Goal: Check status: Check status

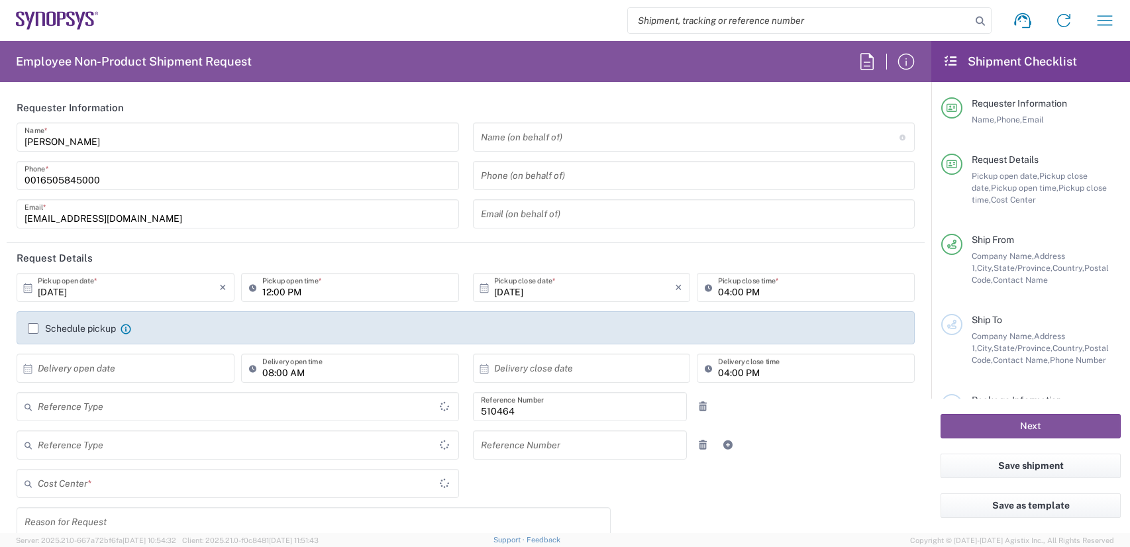
type input "Department"
type input "US01, SG, MSIP2, R&D 510464"
type input "Delivered at Place"
type input "United States"
type input "Oregon"
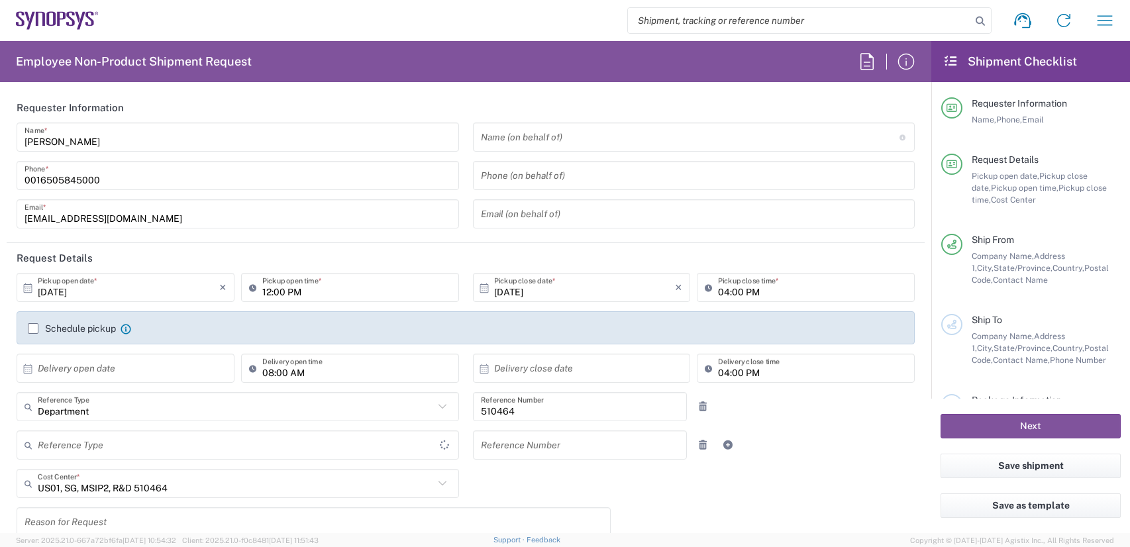
type input "United States"
type input "Hillsboro US03"
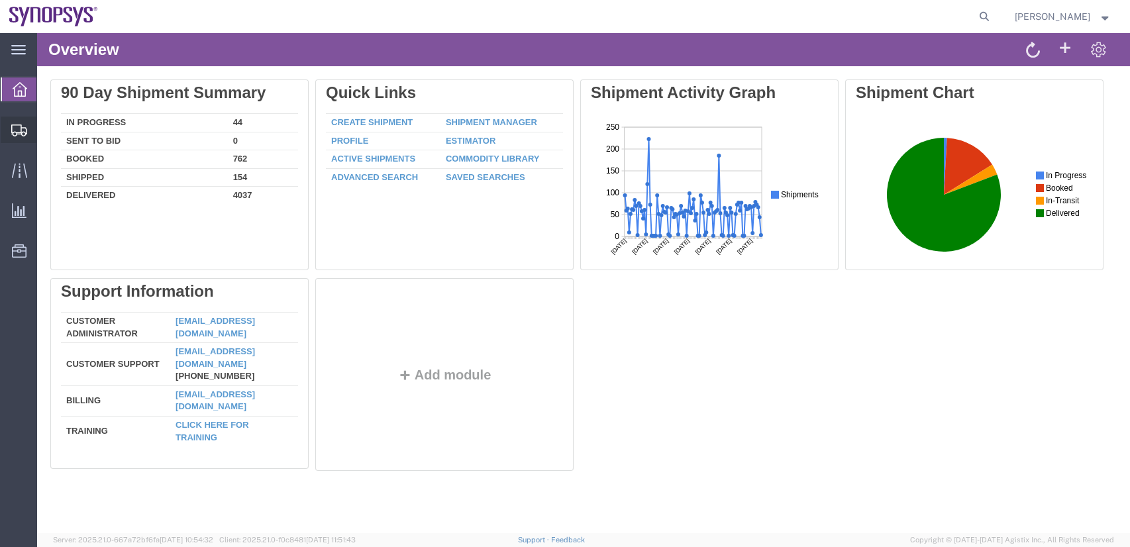
click at [0, 0] on span "Shipment Manager" at bounding box center [0, 0] width 0 height 0
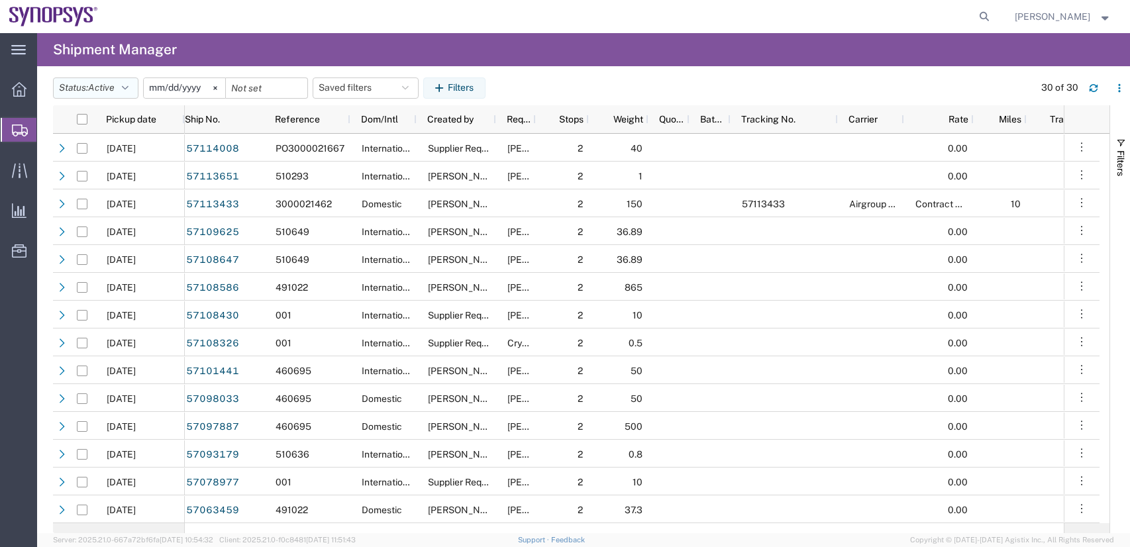
click at [109, 95] on button "Status: Active" at bounding box center [95, 87] width 85 height 21
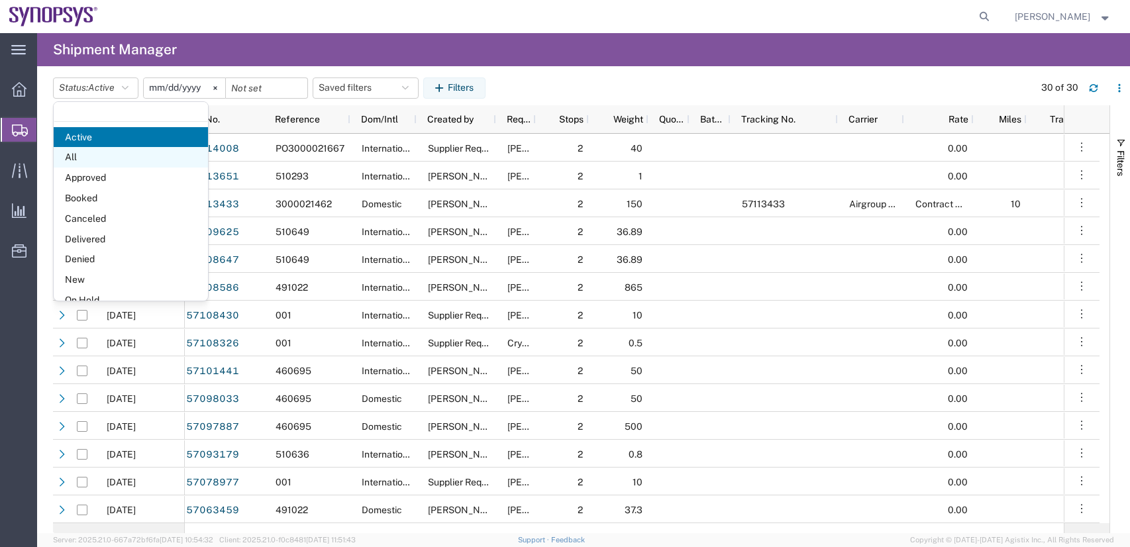
click at [77, 162] on span "All" at bounding box center [131, 157] width 154 height 21
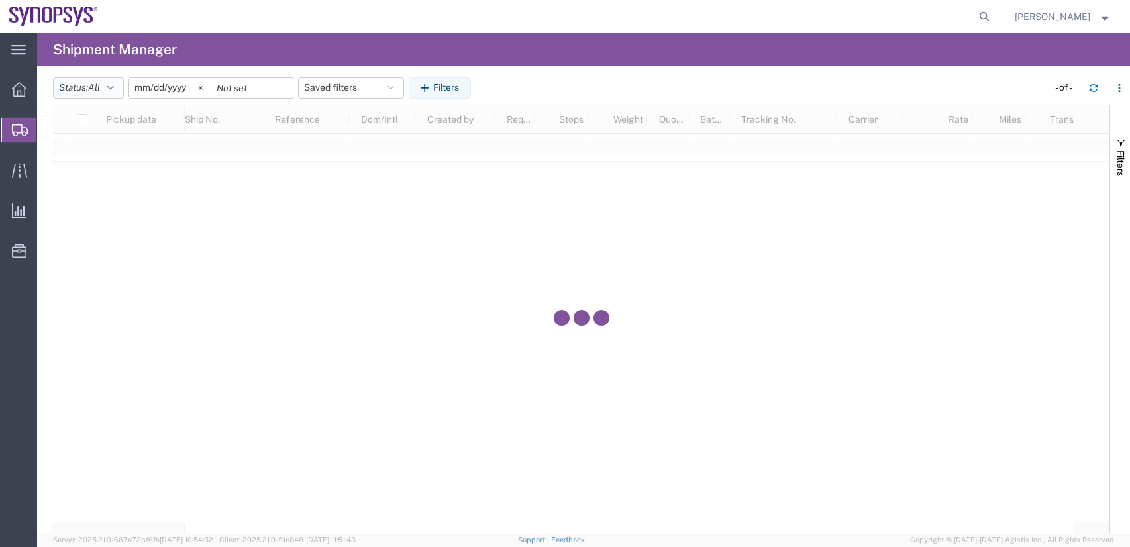
click at [100, 81] on span "All" at bounding box center [94, 87] width 12 height 13
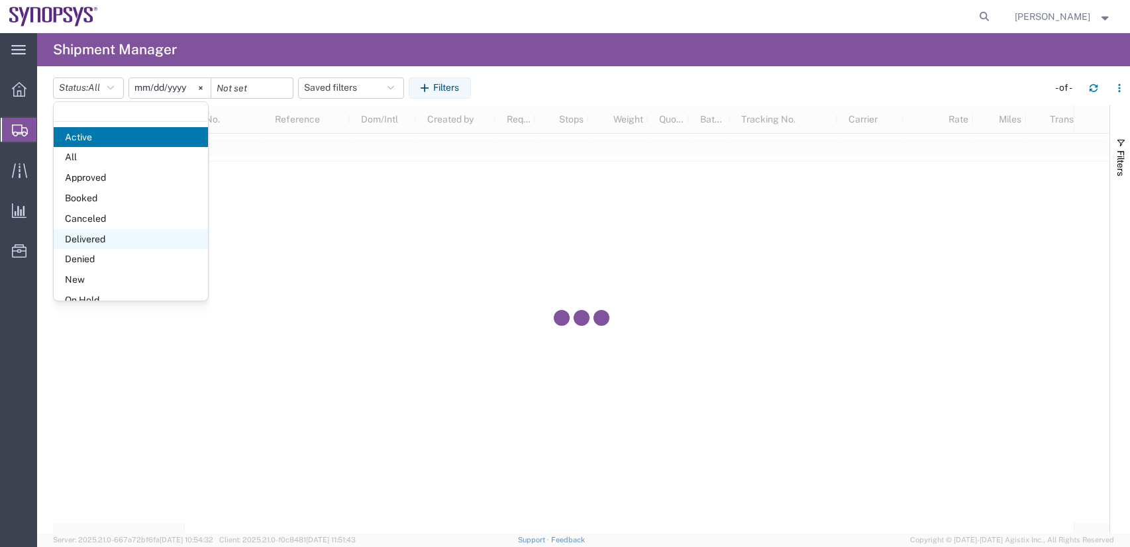
click at [90, 236] on span "Delivered" at bounding box center [131, 239] width 154 height 21
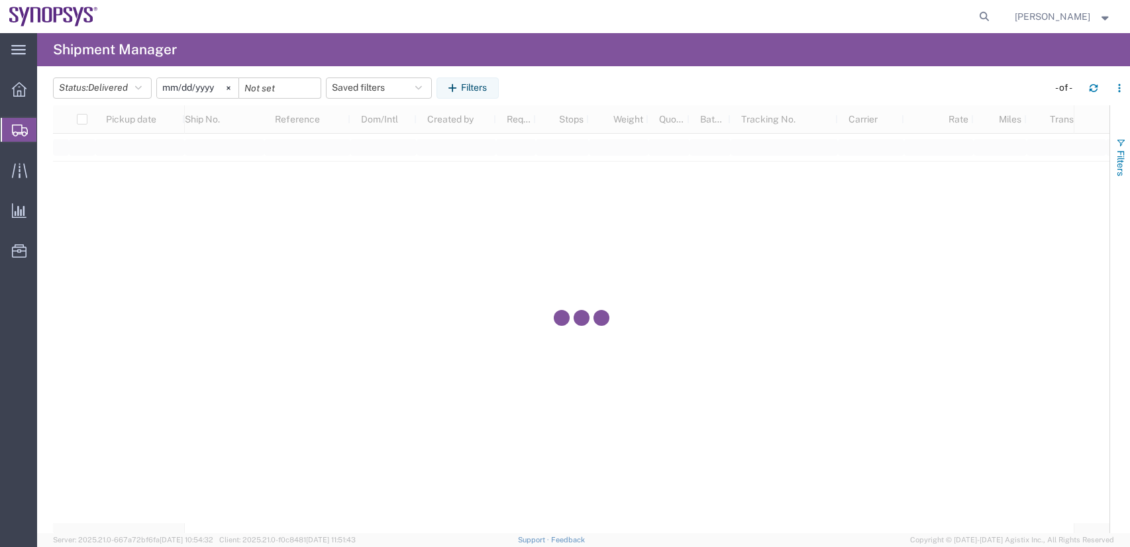
click at [1119, 160] on span "Filters" at bounding box center [1120, 163] width 11 height 26
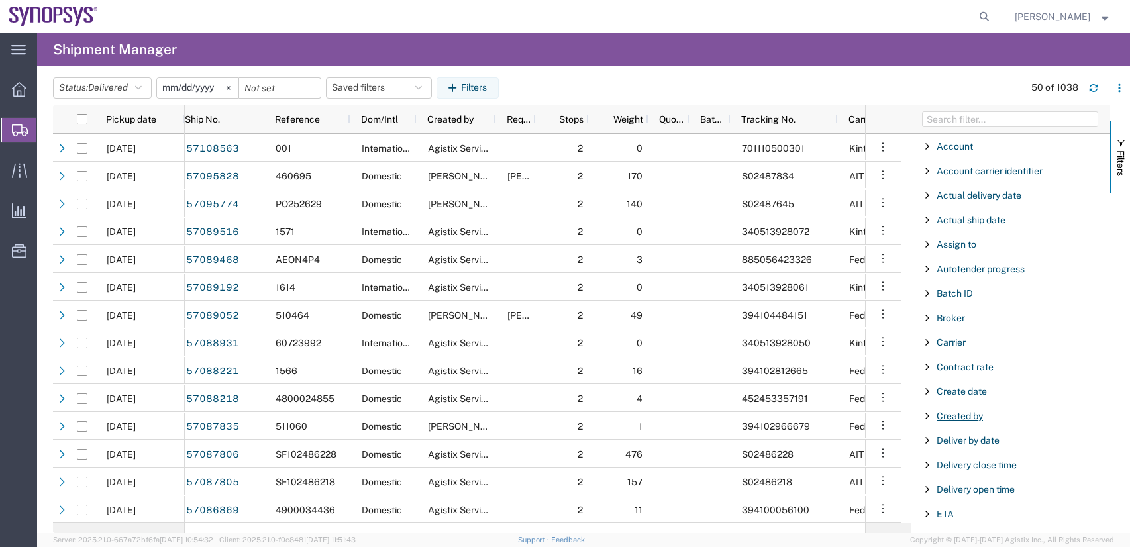
click at [966, 419] on span "Created by" at bounding box center [960, 416] width 46 height 11
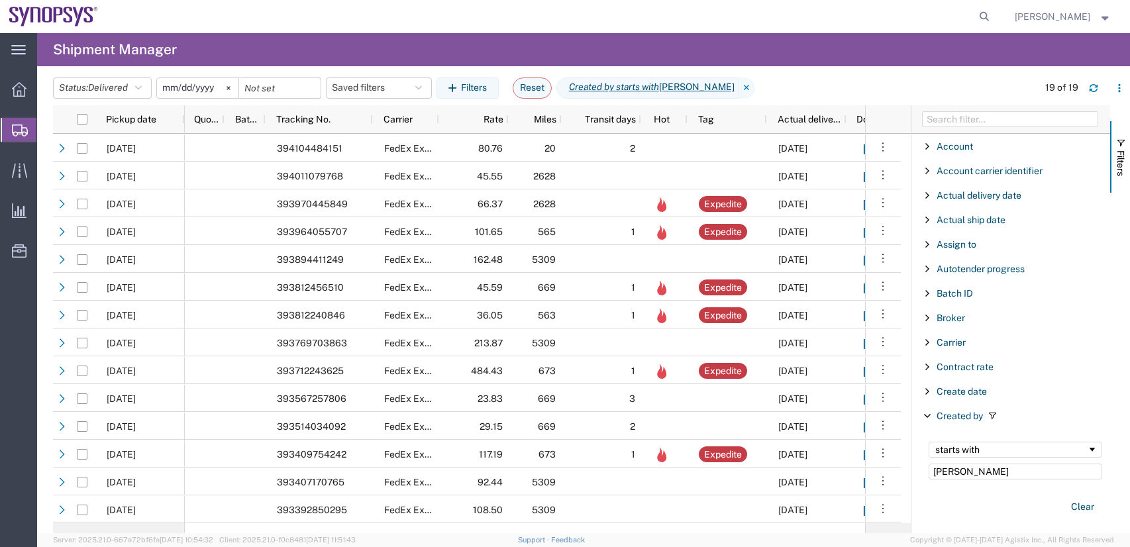
scroll to position [0, 564]
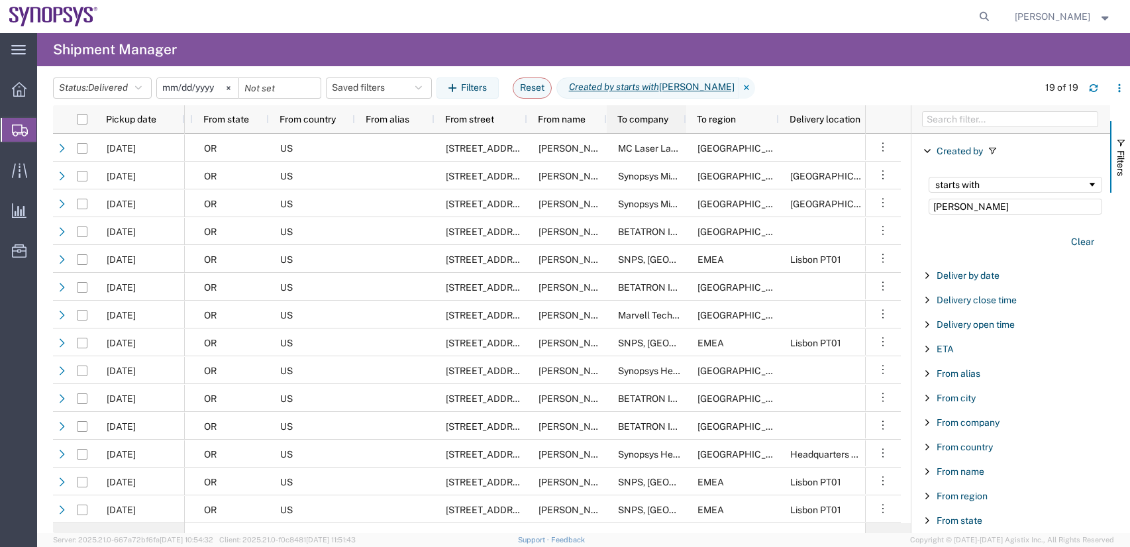
type input "sarah w"
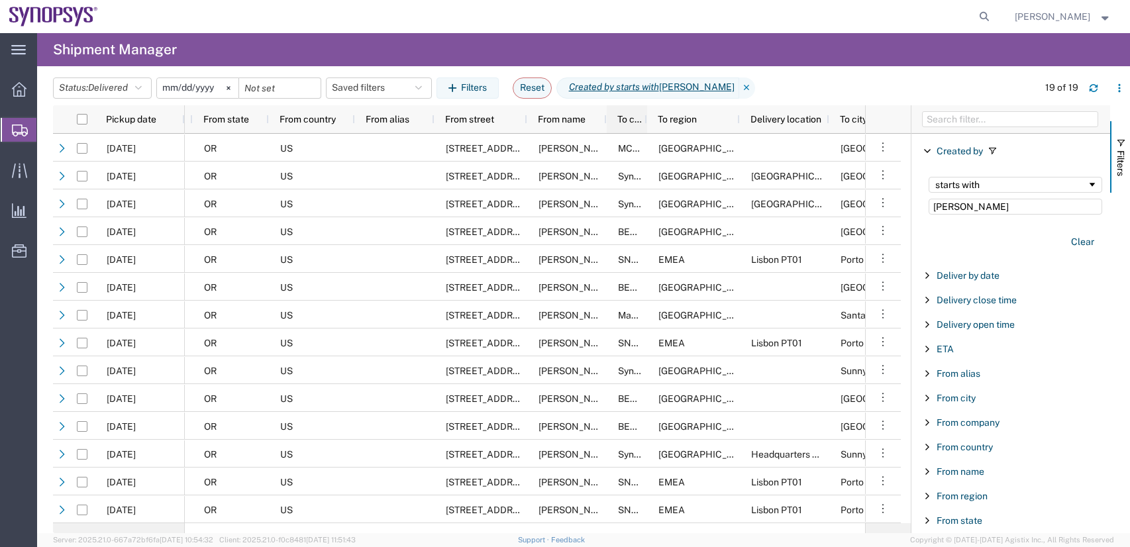
drag, startPoint x: 683, startPoint y: 119, endPoint x: 634, endPoint y: 106, distance: 50.6
click at [634, 106] on div "To company" at bounding box center [627, 119] width 40 height 28
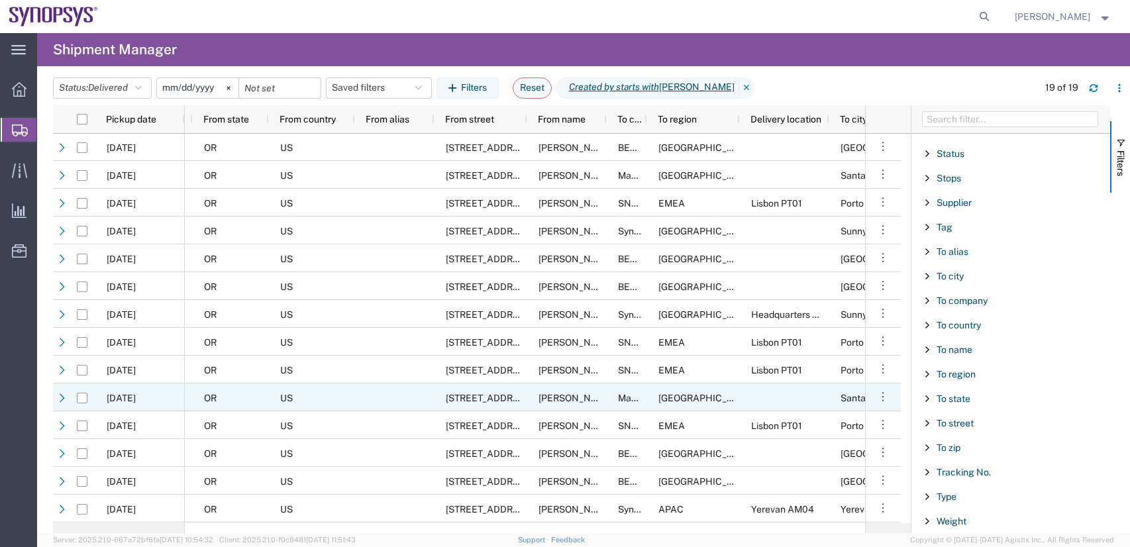
scroll to position [139, 0]
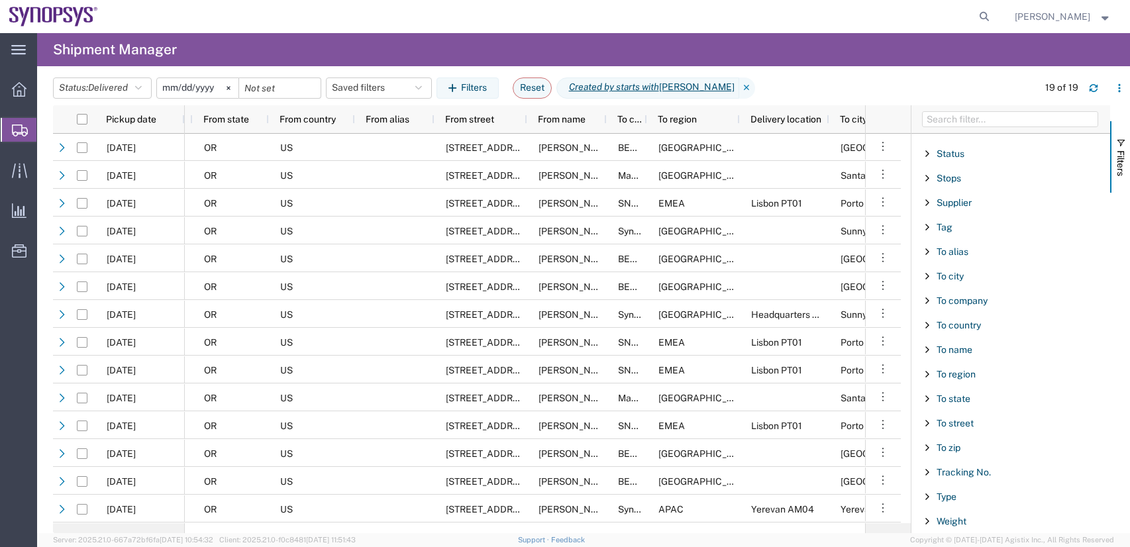
click at [177, 85] on input "2025-09-13" at bounding box center [197, 88] width 81 height 20
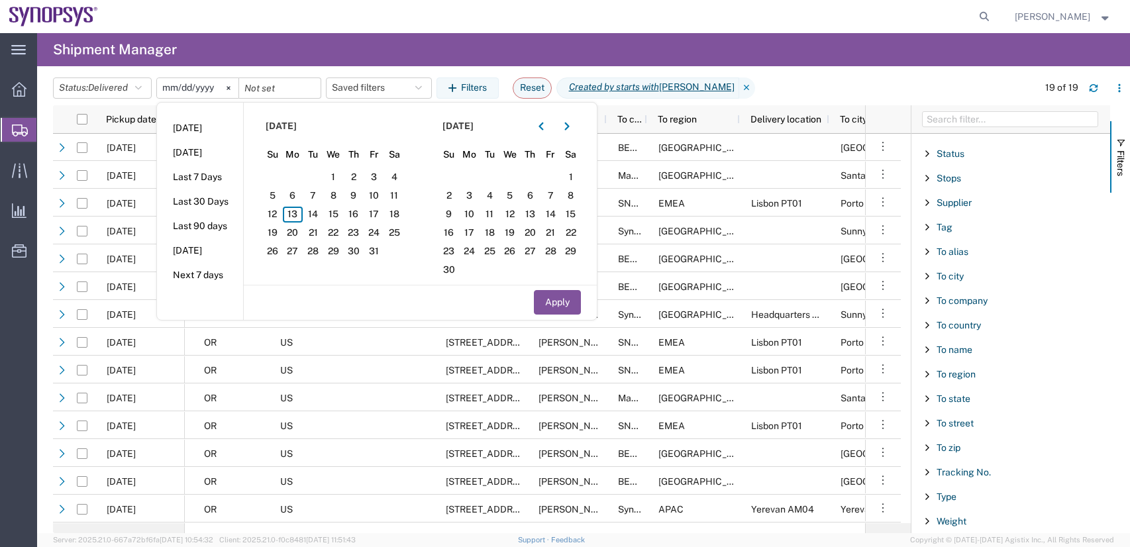
click at [926, 374] on span "Filter List 66 Filters" at bounding box center [927, 374] width 11 height 11
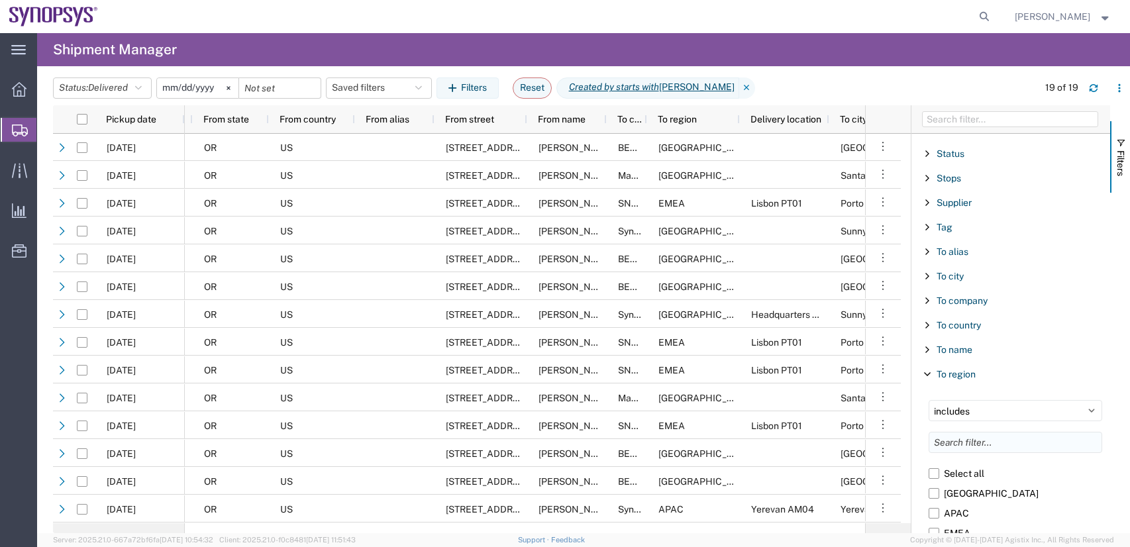
click at [974, 438] on input "Filter List 66 Filters" at bounding box center [1016, 442] width 174 height 21
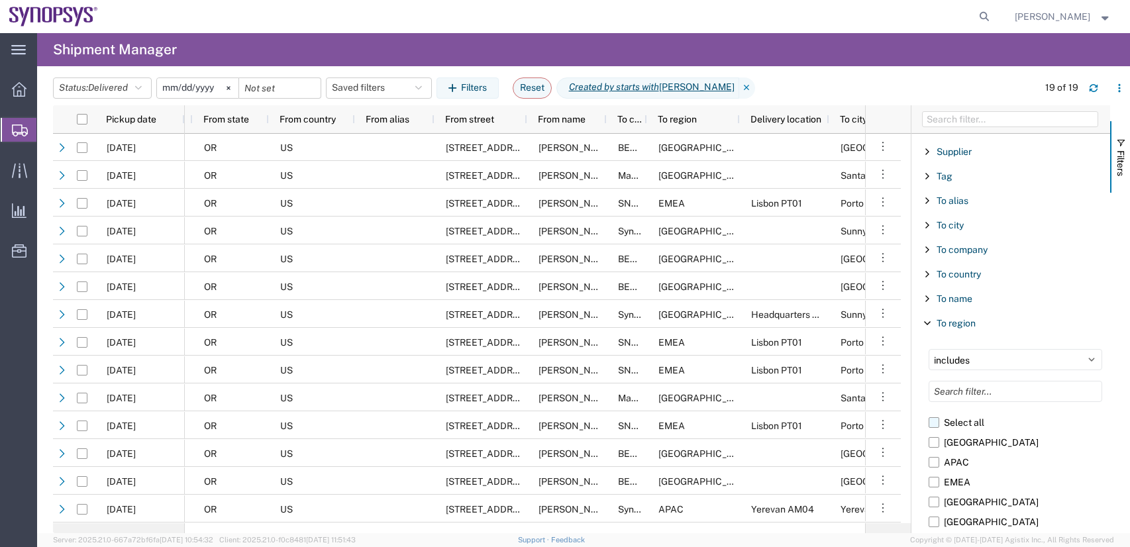
scroll to position [1450, 0]
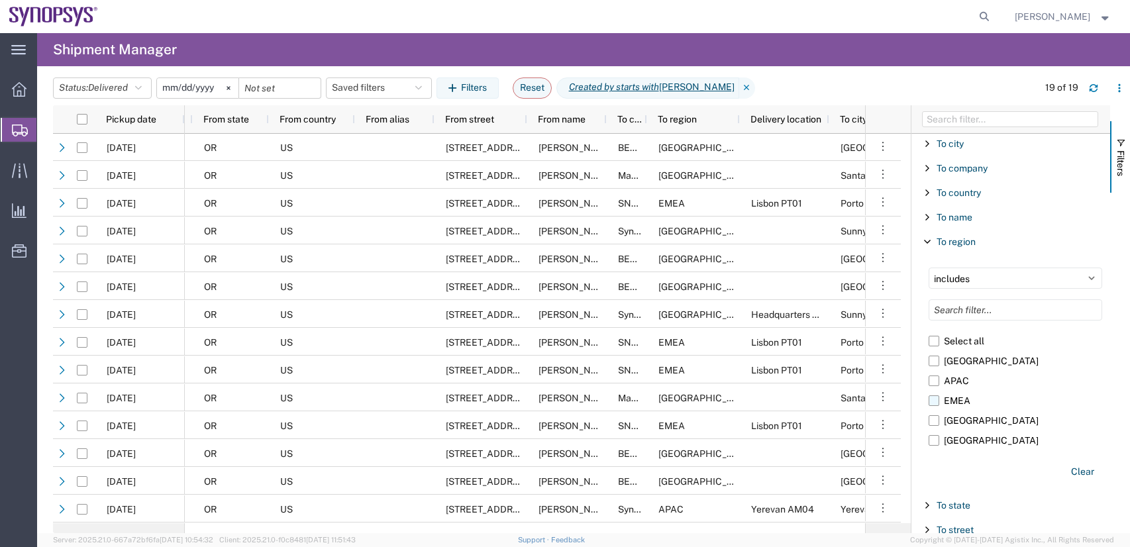
click at [935, 401] on label "EMEA" at bounding box center [1016, 401] width 174 height 20
click at [0, 0] on input "EMEA" at bounding box center [0, 0] width 0 height 0
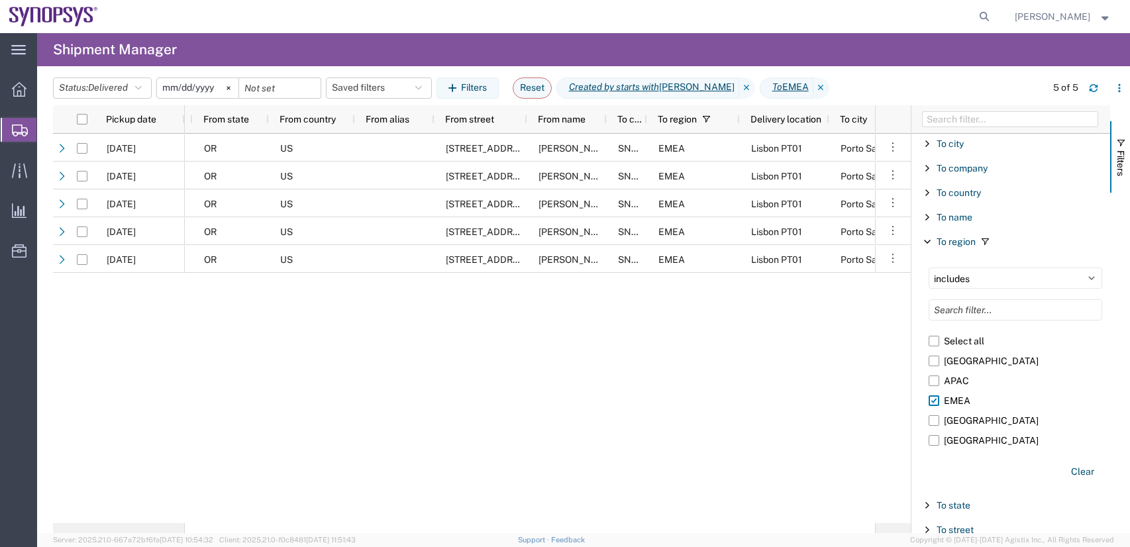
click at [166, 87] on input "2025-08-13" at bounding box center [197, 88] width 81 height 20
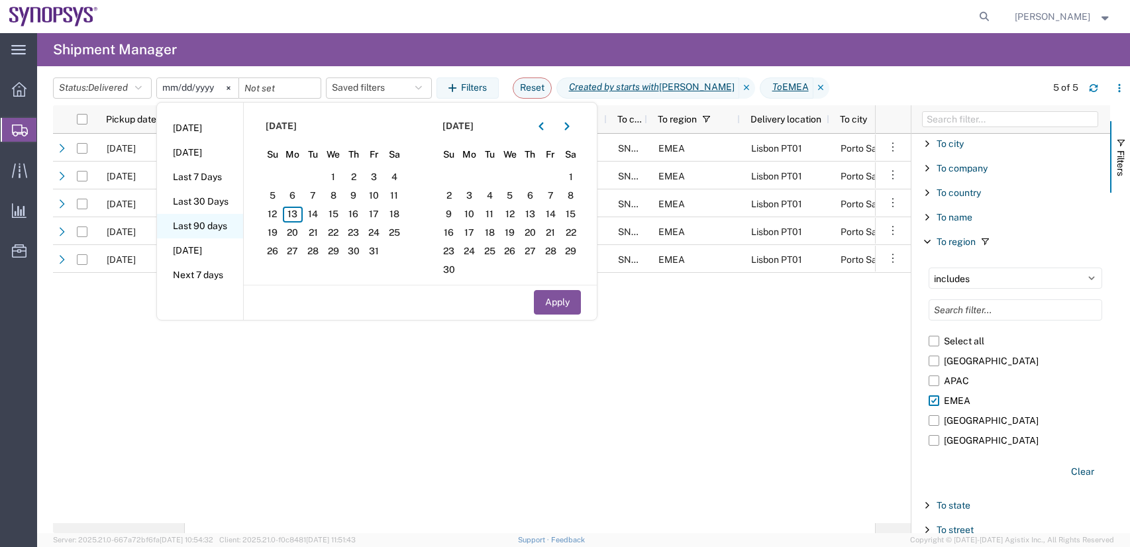
click at [221, 226] on li "Last 90 days" at bounding box center [200, 226] width 86 height 25
type input "2025-07-16"
type input "2025-10-13"
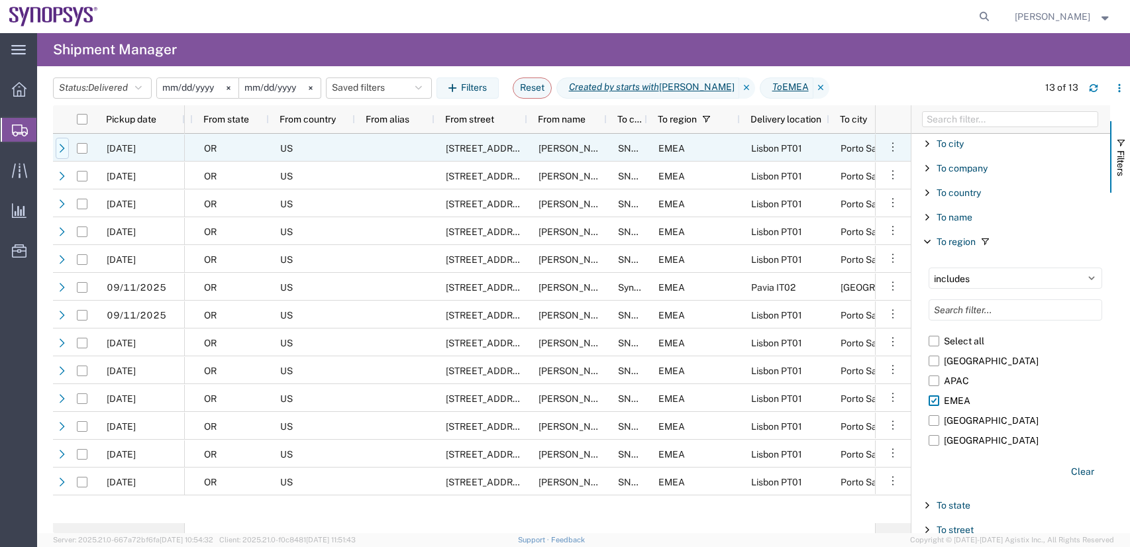
click at [64, 149] on icon at bounding box center [62, 148] width 9 height 9
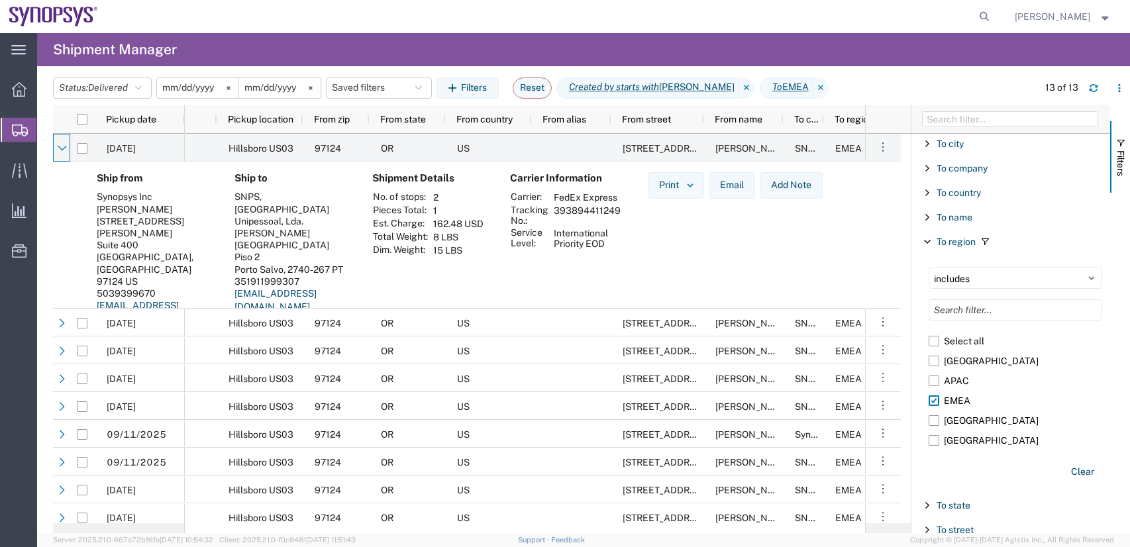
scroll to position [0, 2003]
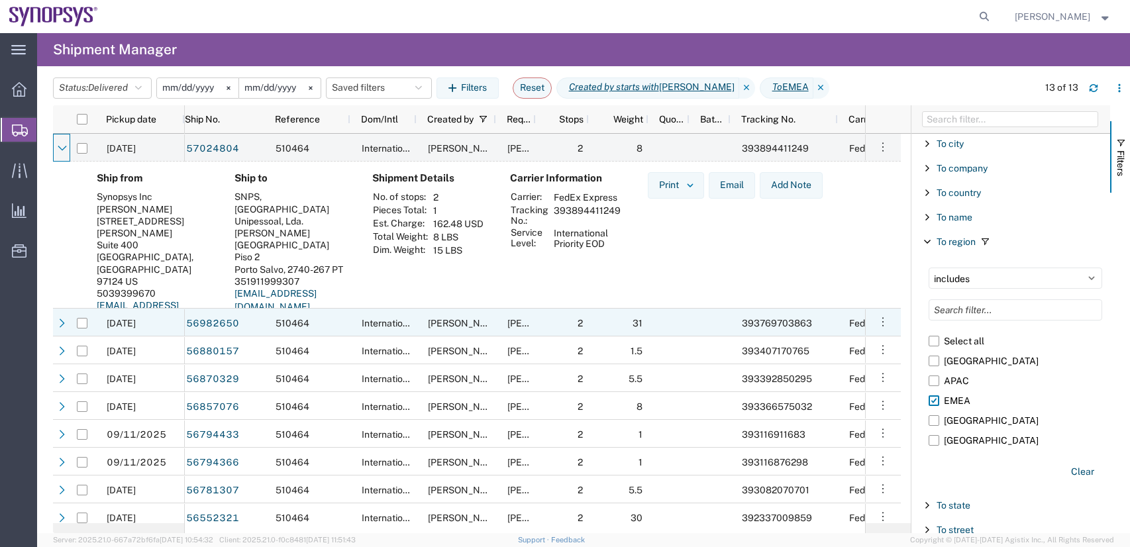
click at [63, 326] on icon at bounding box center [62, 323] width 9 height 9
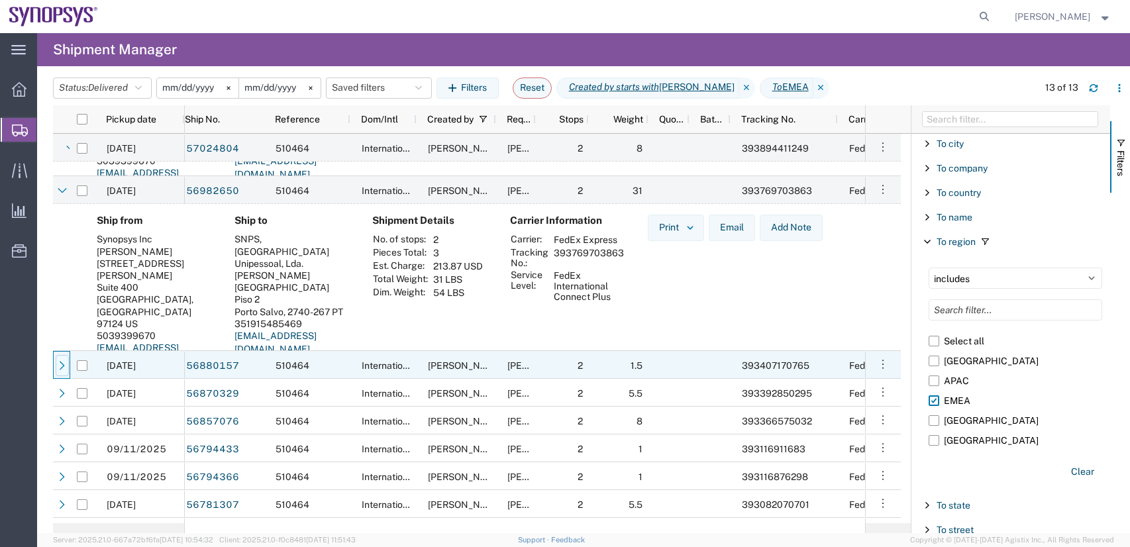
click at [60, 366] on icon at bounding box center [62, 365] width 9 height 9
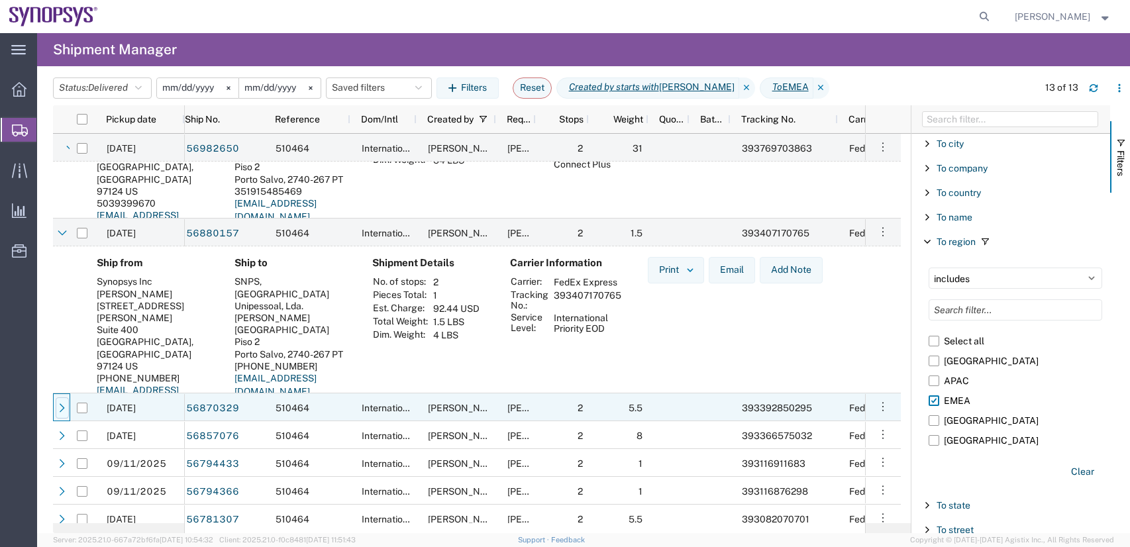
click at [66, 407] on icon at bounding box center [62, 407] width 9 height 9
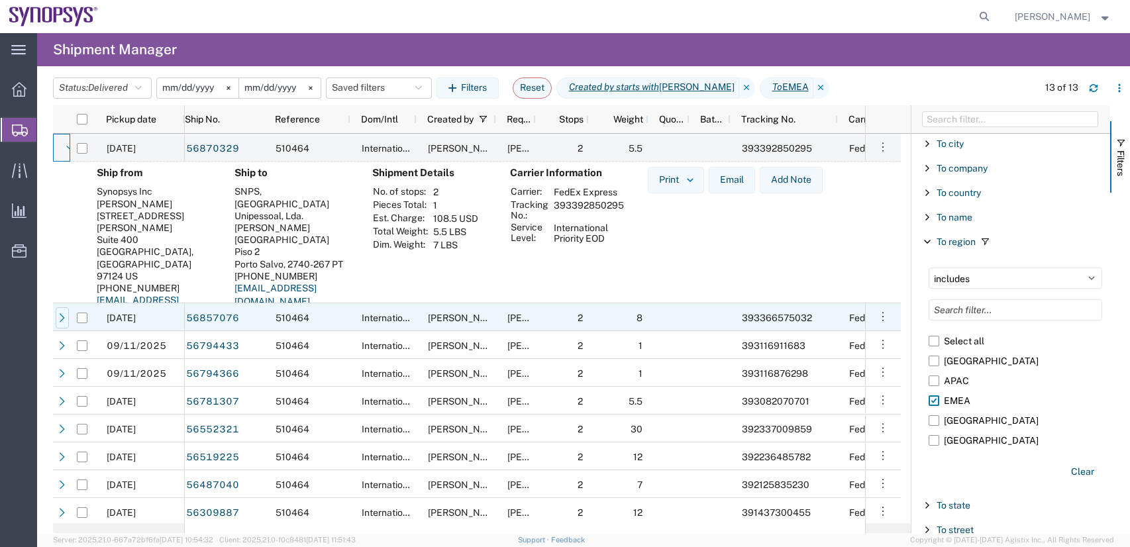
click at [61, 317] on icon at bounding box center [62, 317] width 9 height 9
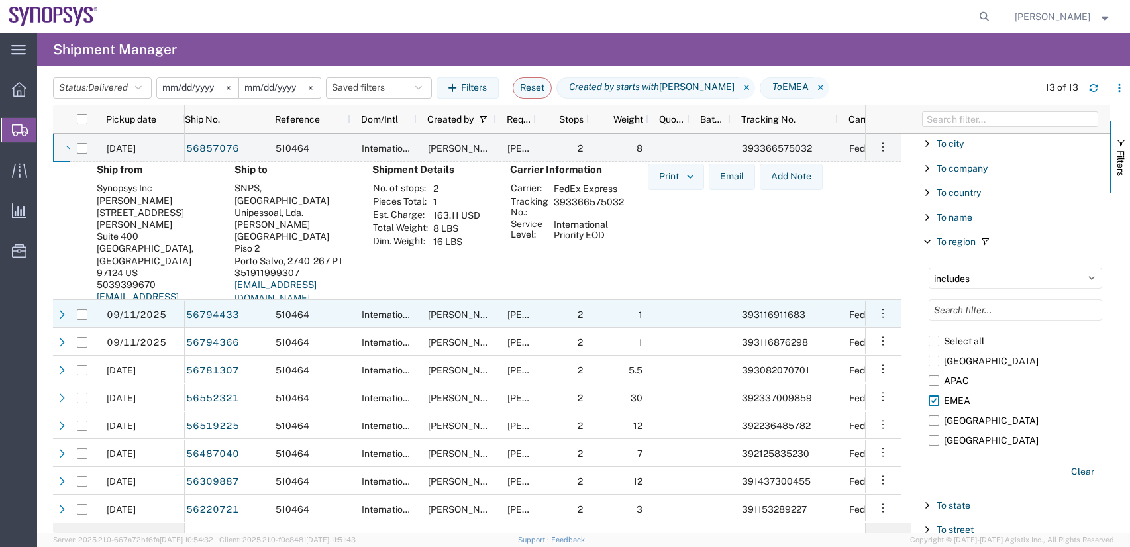
click at [60, 313] on icon at bounding box center [62, 314] width 9 height 9
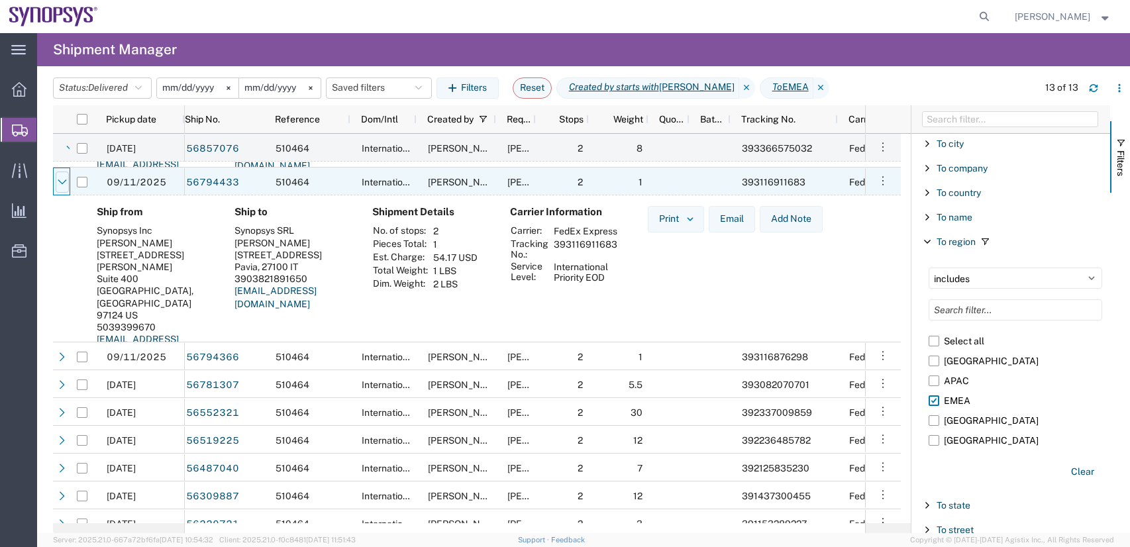
click at [60, 181] on icon at bounding box center [62, 181] width 9 height 9
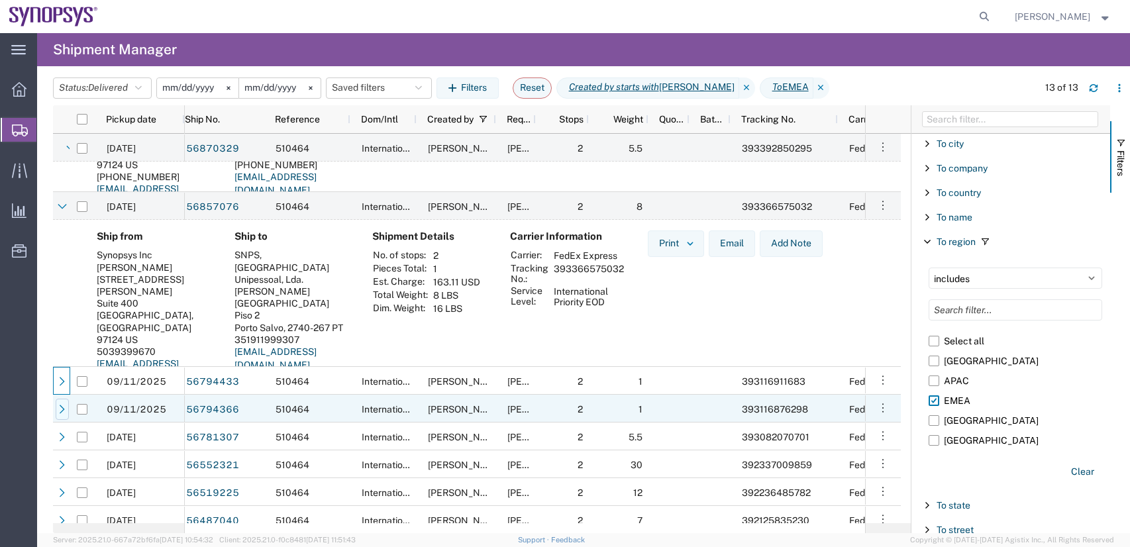
click at [67, 405] on div at bounding box center [62, 409] width 13 height 21
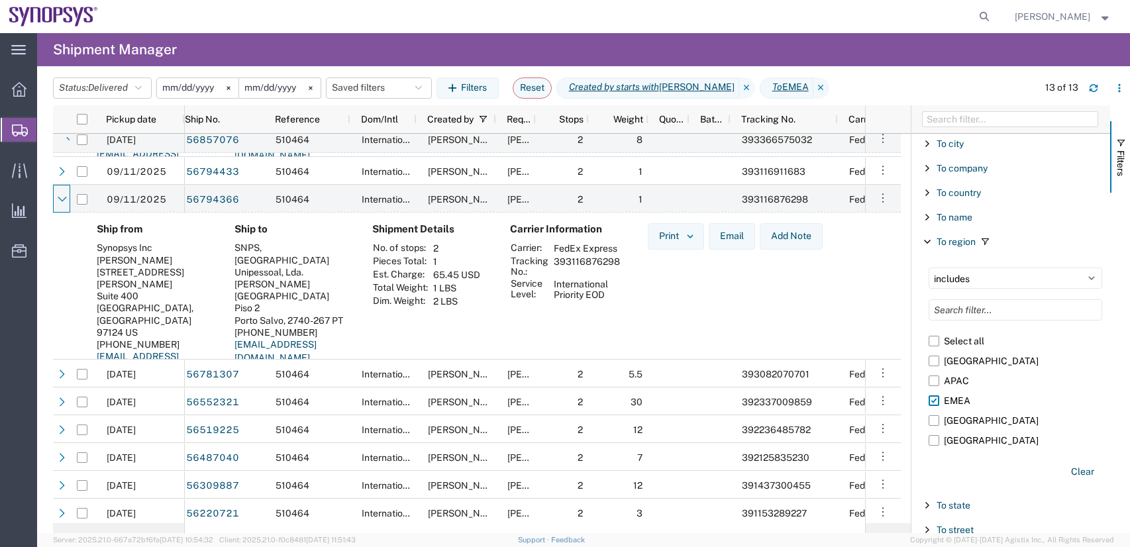
scroll to position [854, 0]
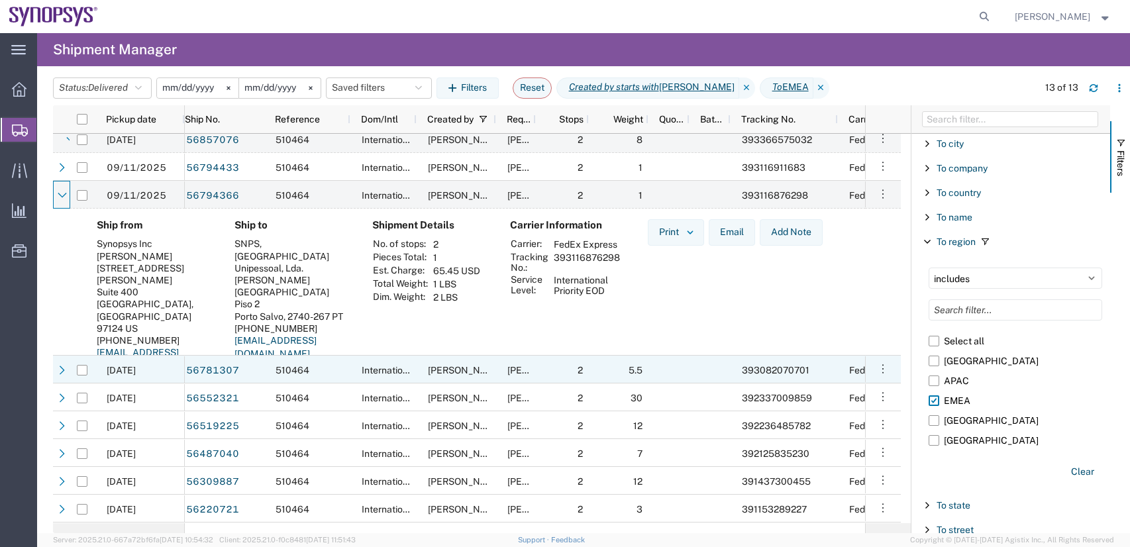
click at [64, 370] on icon at bounding box center [62, 370] width 9 height 9
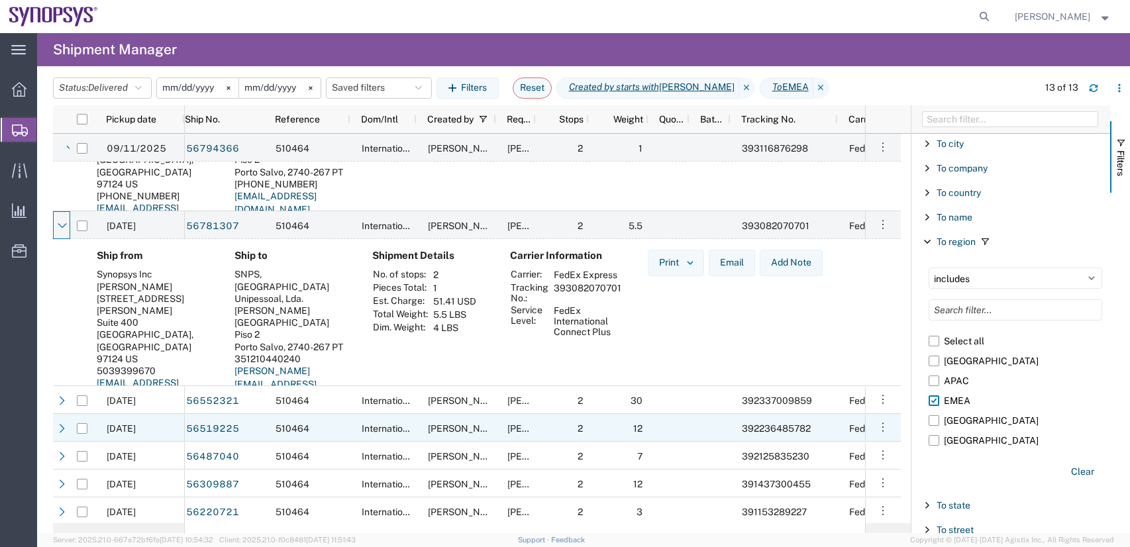
scroll to position [1001, 0]
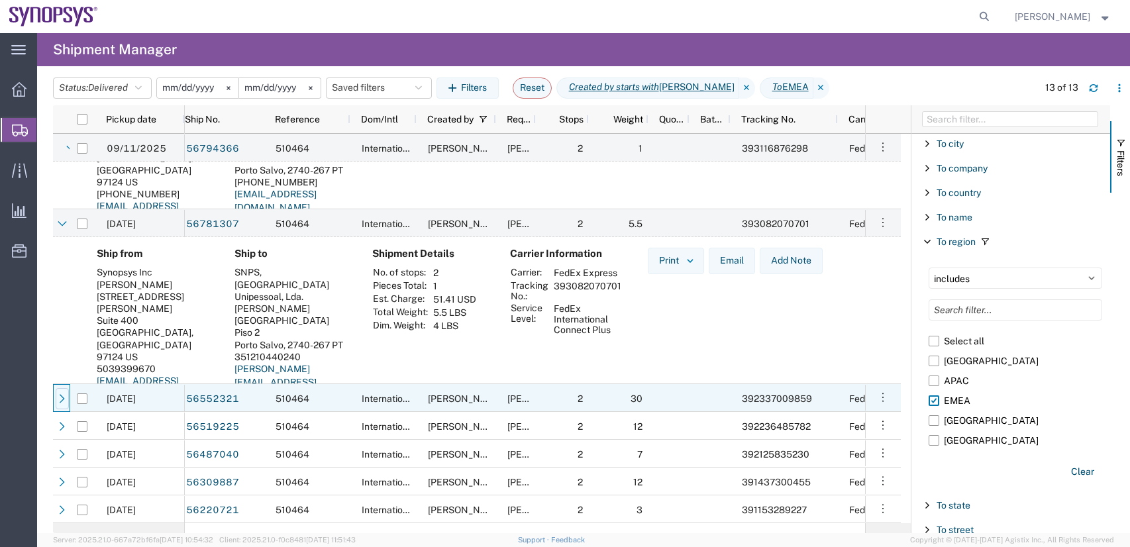
click at [63, 397] on icon at bounding box center [62, 398] width 5 height 9
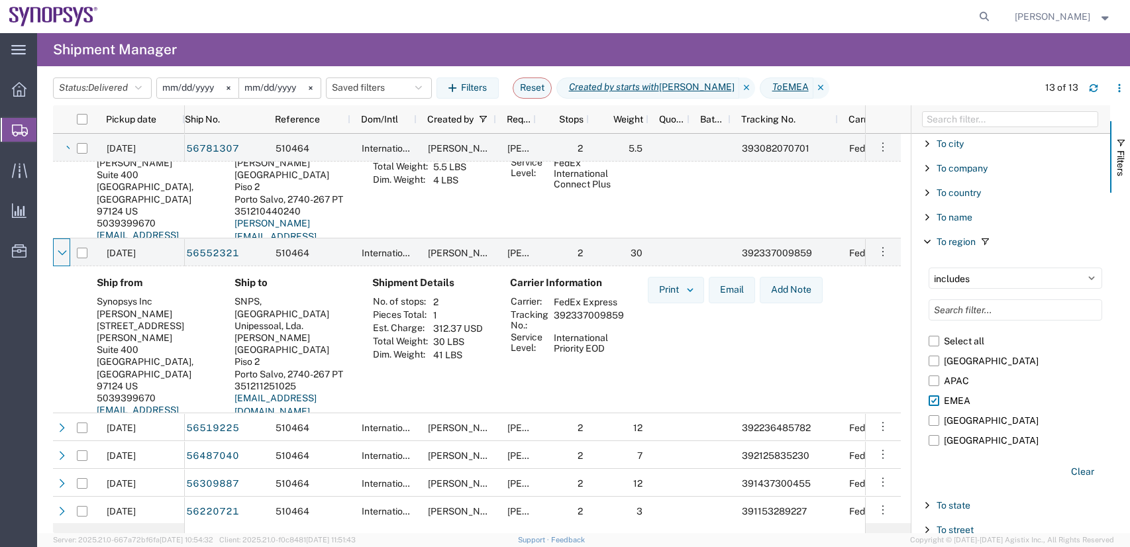
scroll to position [1148, 0]
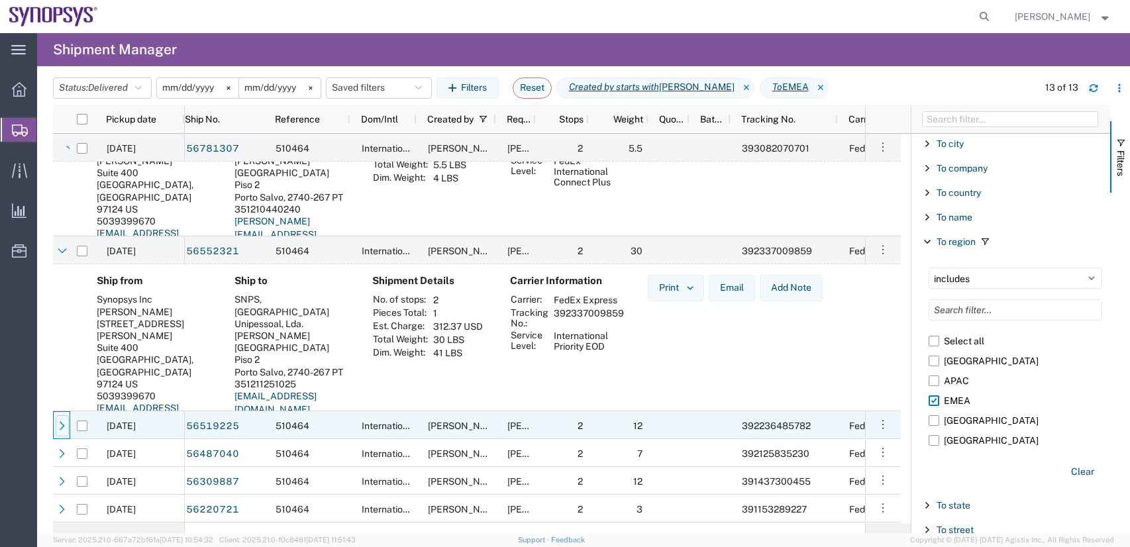
click at [64, 426] on icon at bounding box center [62, 425] width 5 height 9
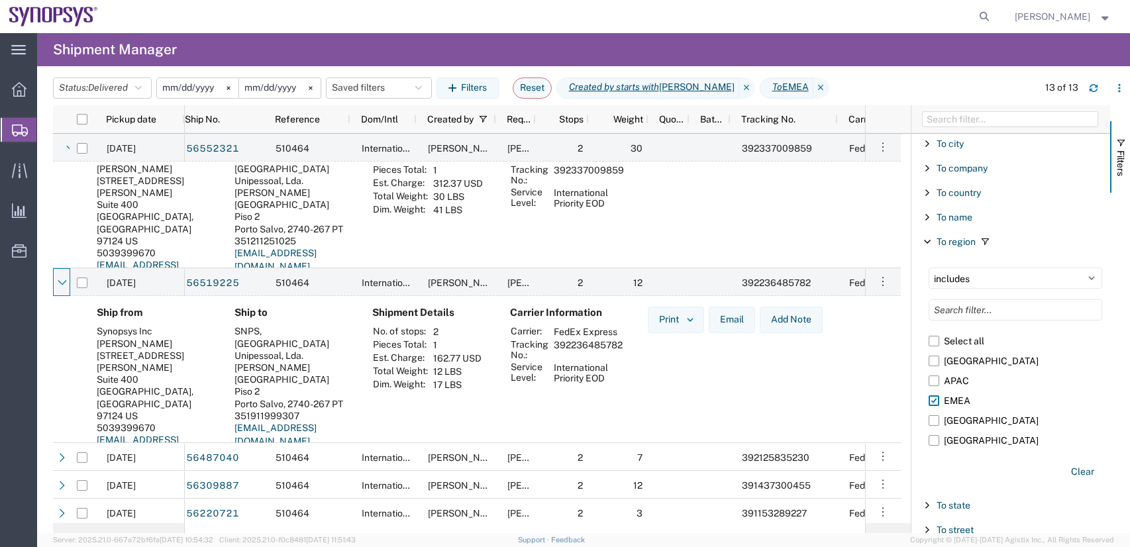
scroll to position [1295, 0]
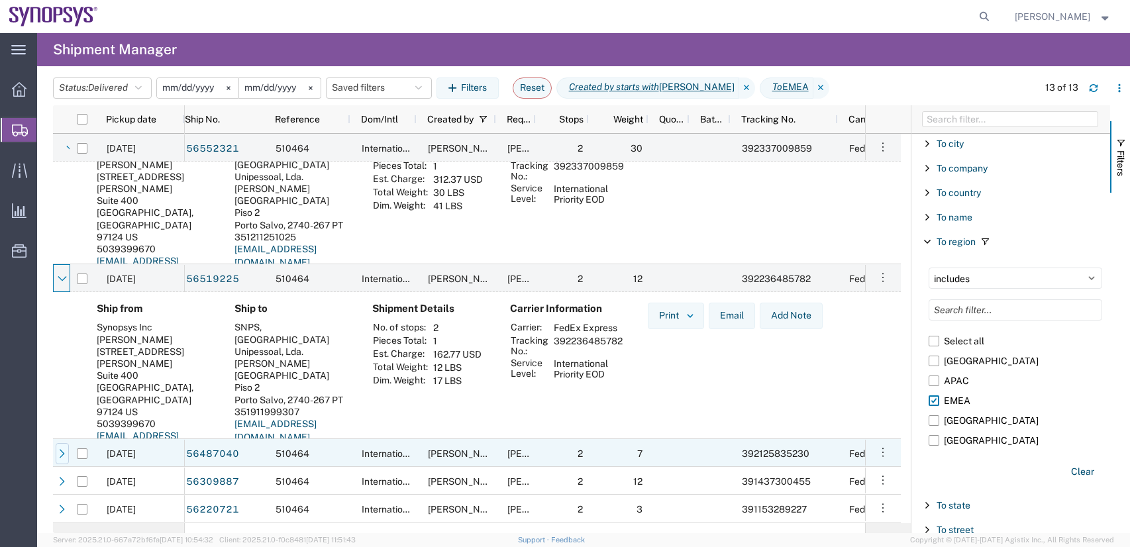
click at [67, 456] on div at bounding box center [62, 453] width 13 height 21
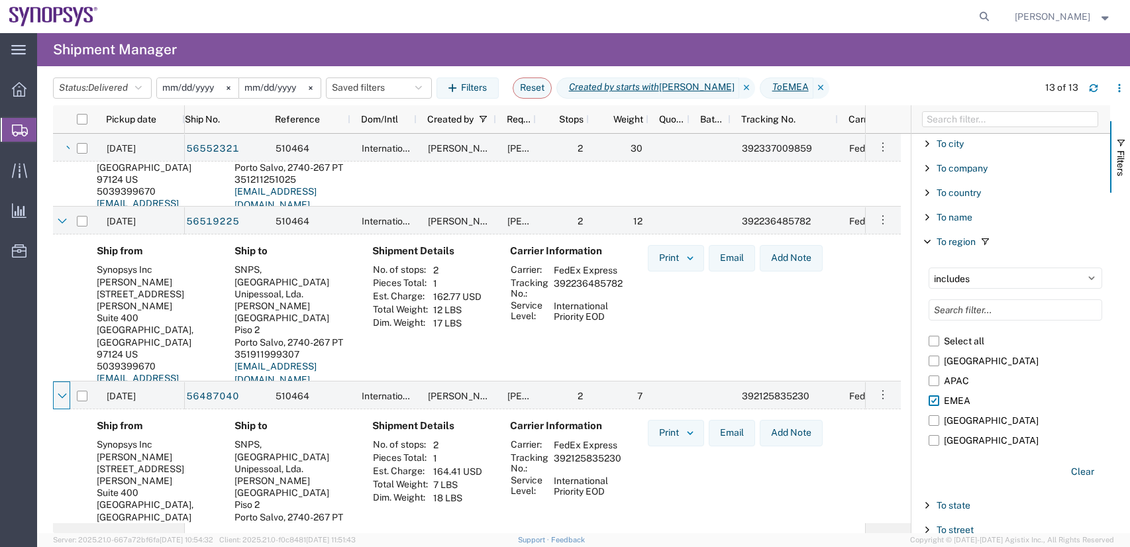
scroll to position [1437, 0]
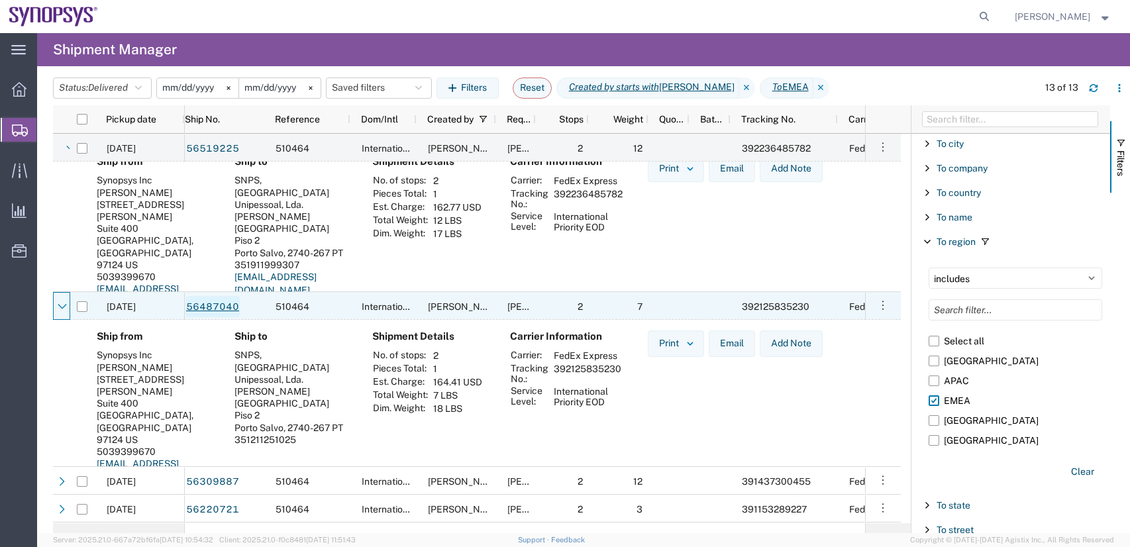
click at [205, 303] on link "56487040" at bounding box center [212, 306] width 54 height 21
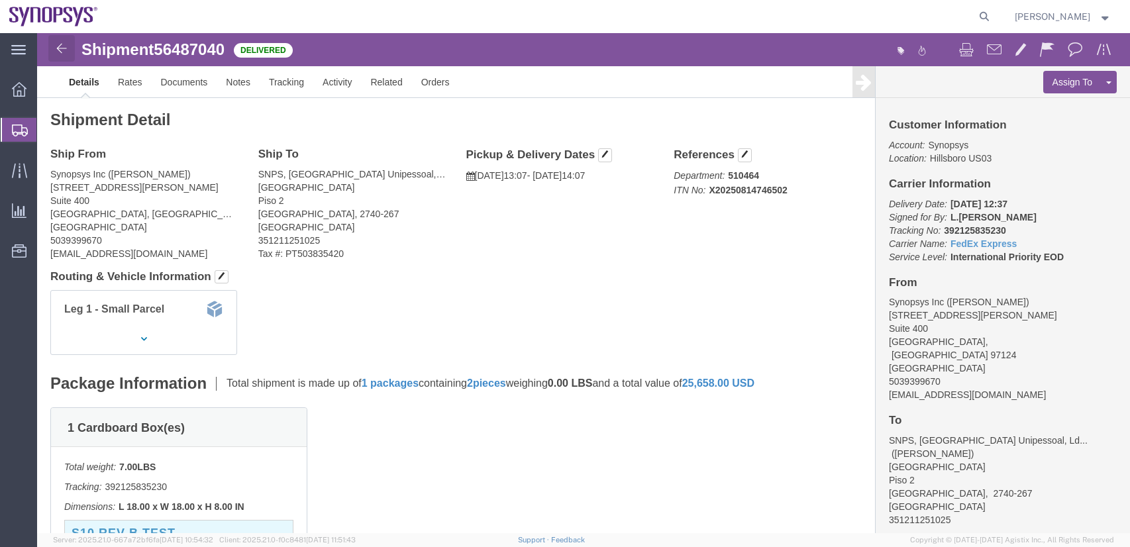
click img
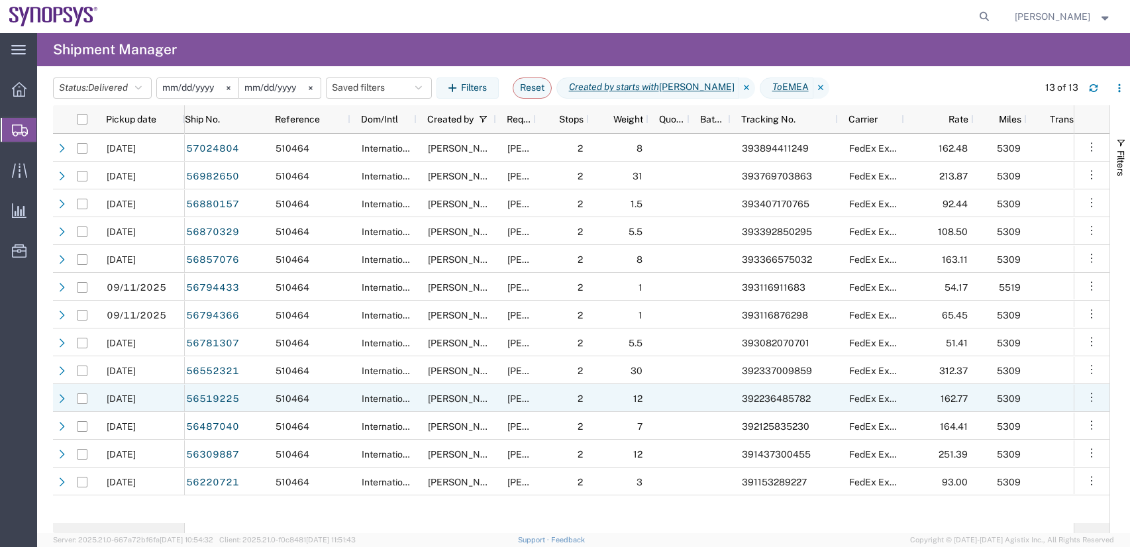
click at [62, 395] on icon at bounding box center [62, 398] width 9 height 9
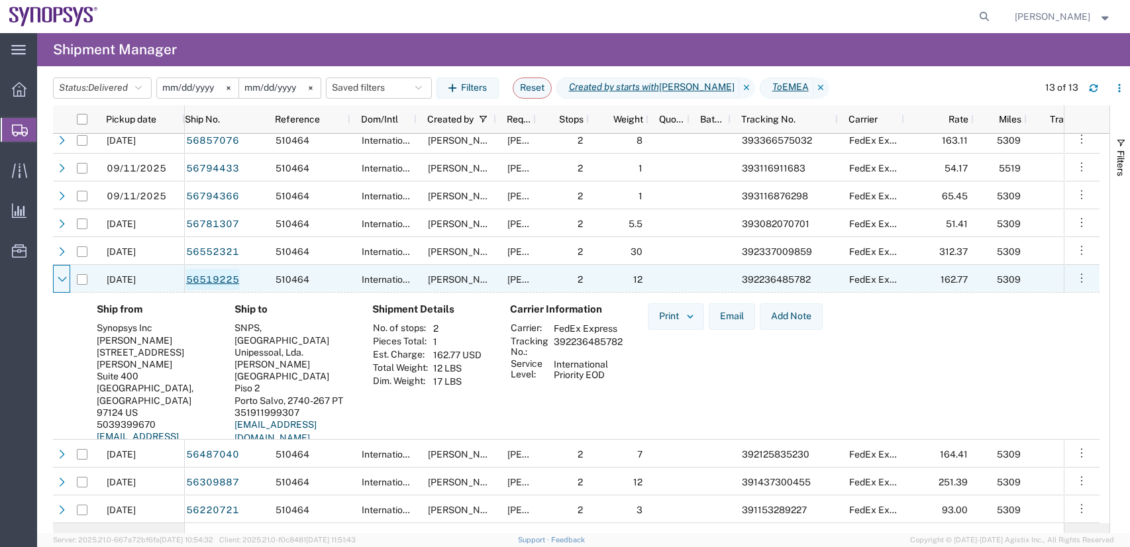
click at [223, 283] on link "56519225" at bounding box center [212, 279] width 54 height 21
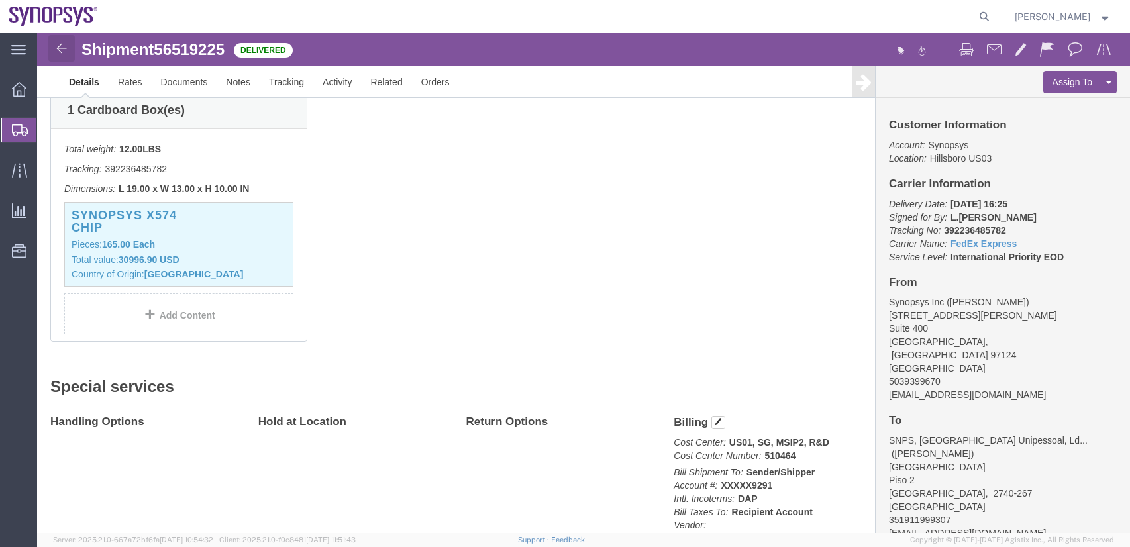
click img
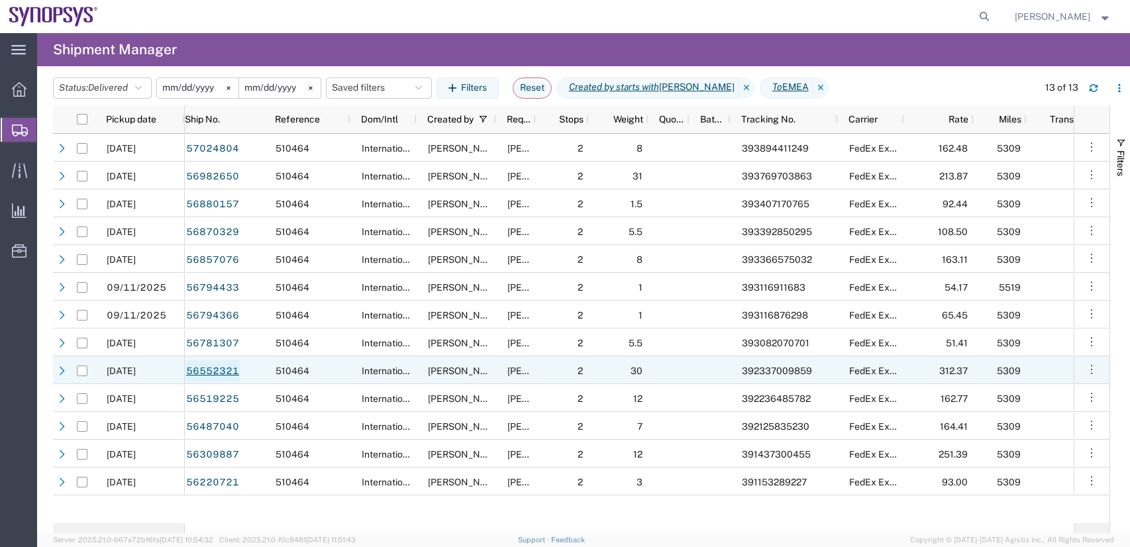
click at [225, 372] on link "56552321" at bounding box center [212, 370] width 54 height 21
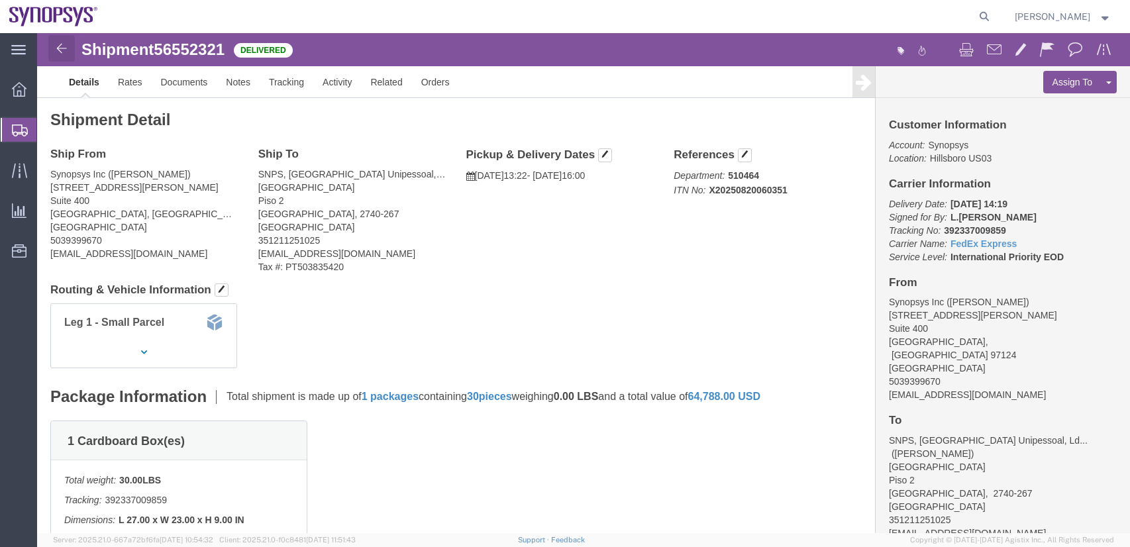
click img
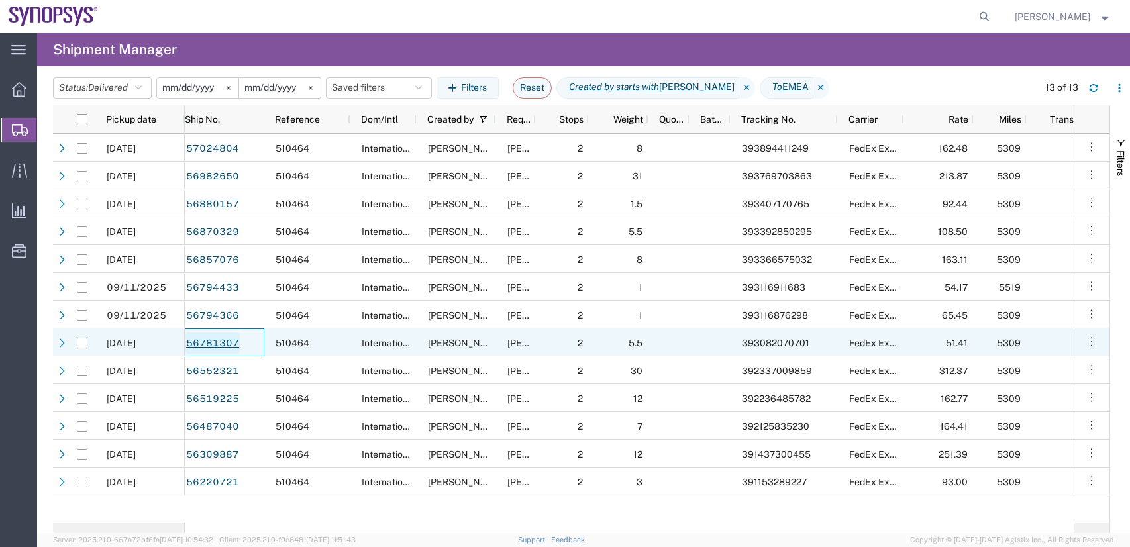
click at [220, 344] on link "56781307" at bounding box center [212, 342] width 54 height 21
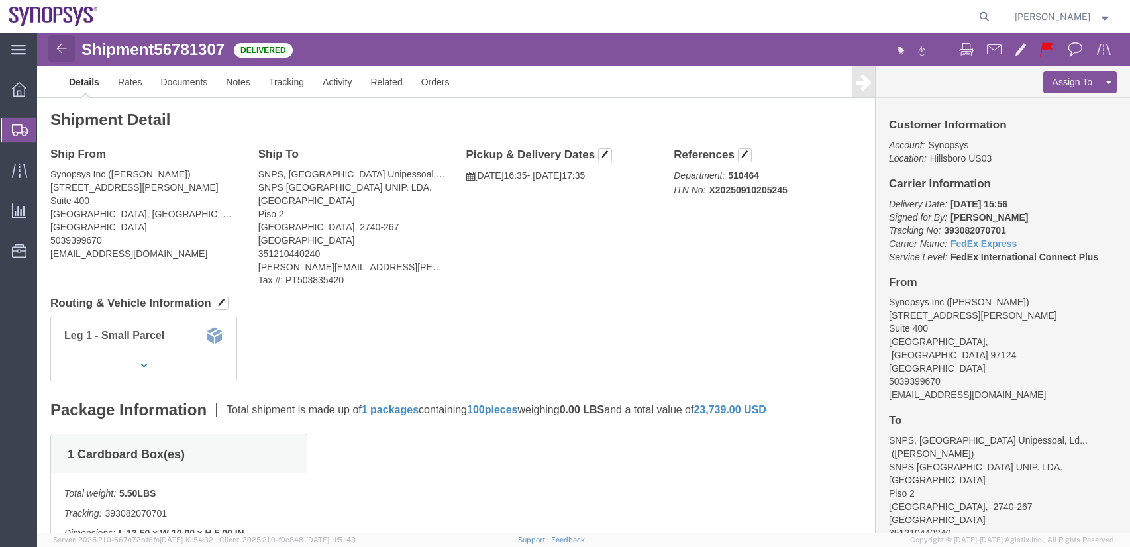
click img
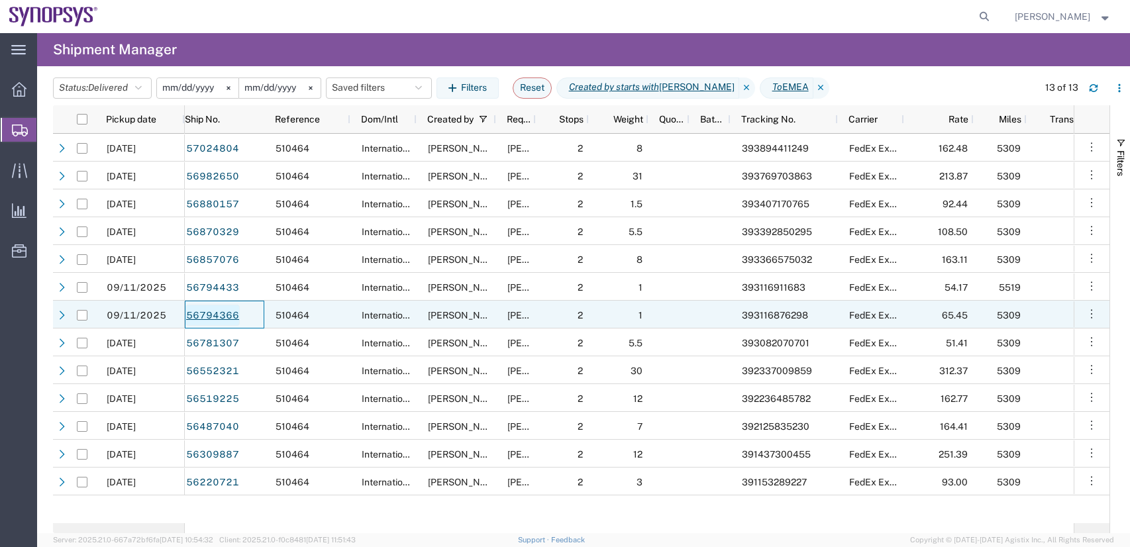
click at [221, 312] on link "56794366" at bounding box center [212, 315] width 54 height 21
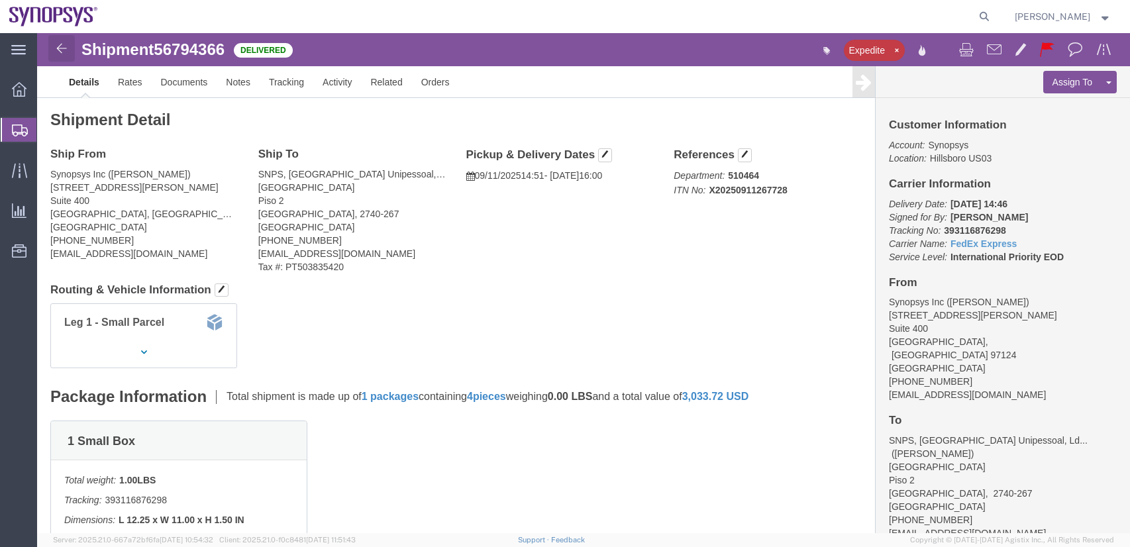
click img
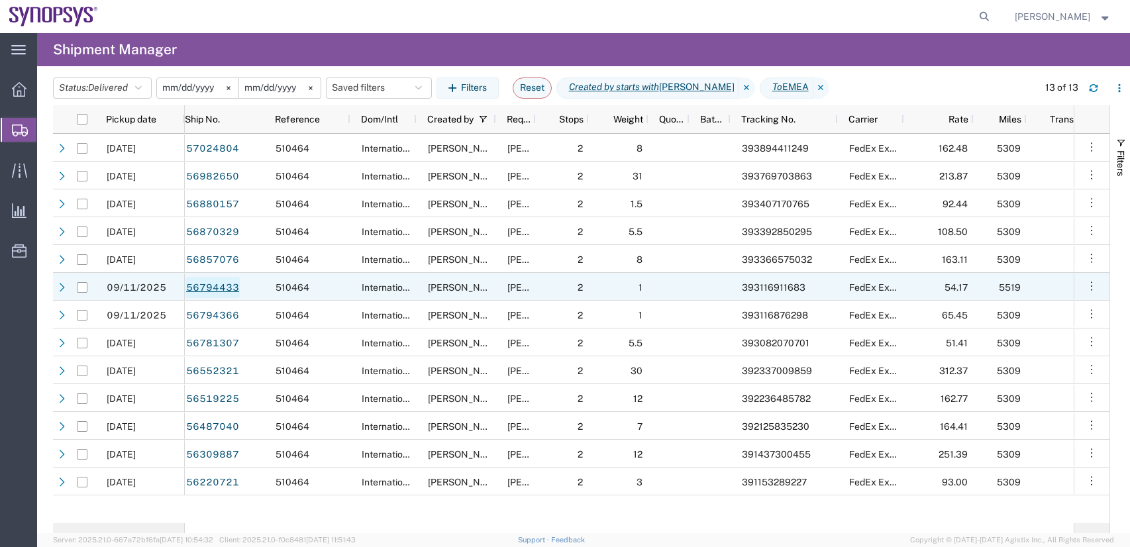
click at [202, 285] on link "56794433" at bounding box center [212, 287] width 54 height 21
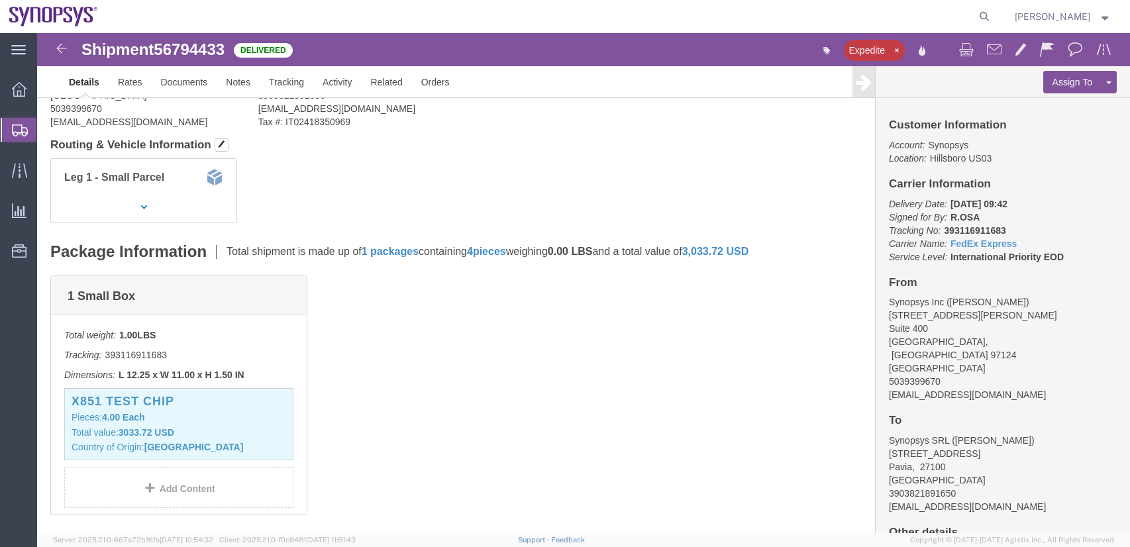
scroll to position [132, 0]
click img
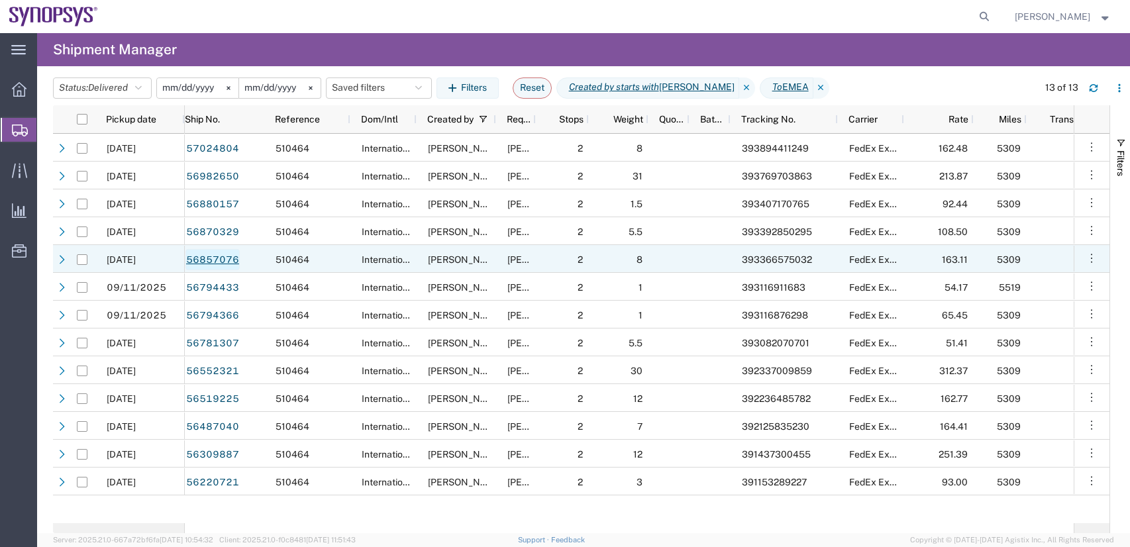
click at [218, 256] on link "56857076" at bounding box center [212, 259] width 54 height 21
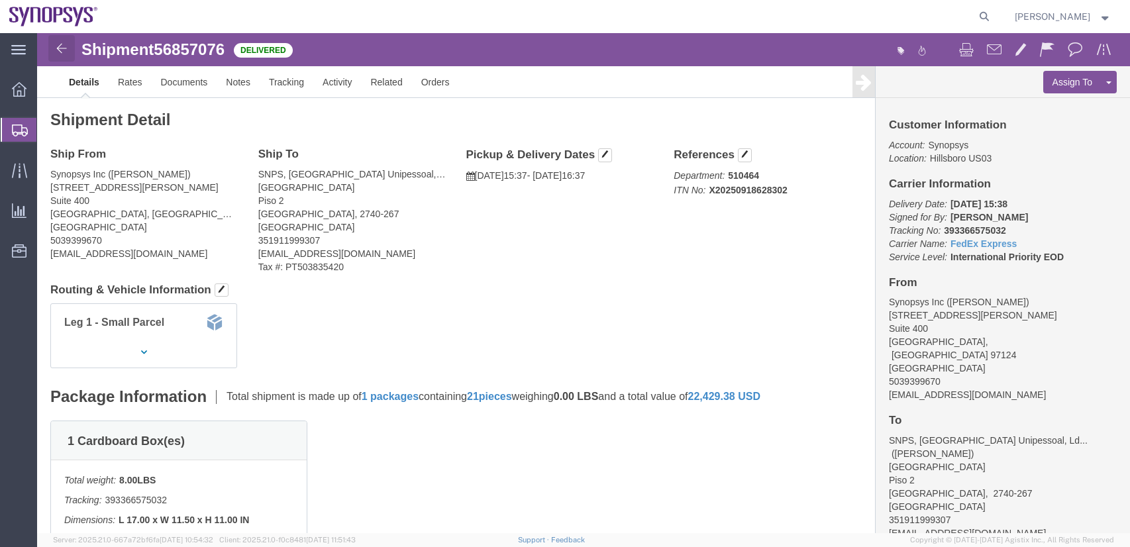
click img
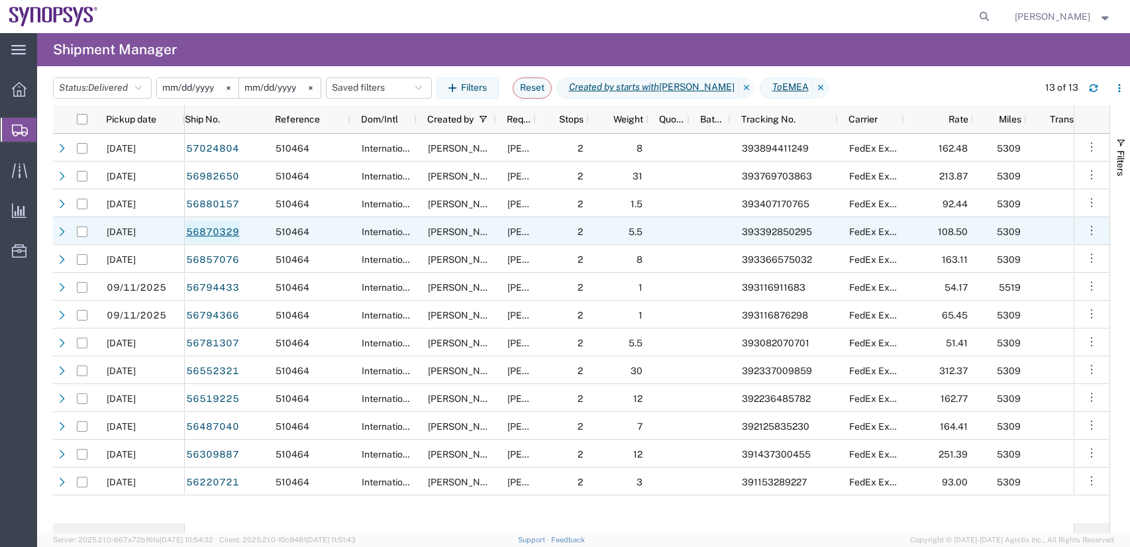
click at [193, 233] on link "56870329" at bounding box center [212, 231] width 54 height 21
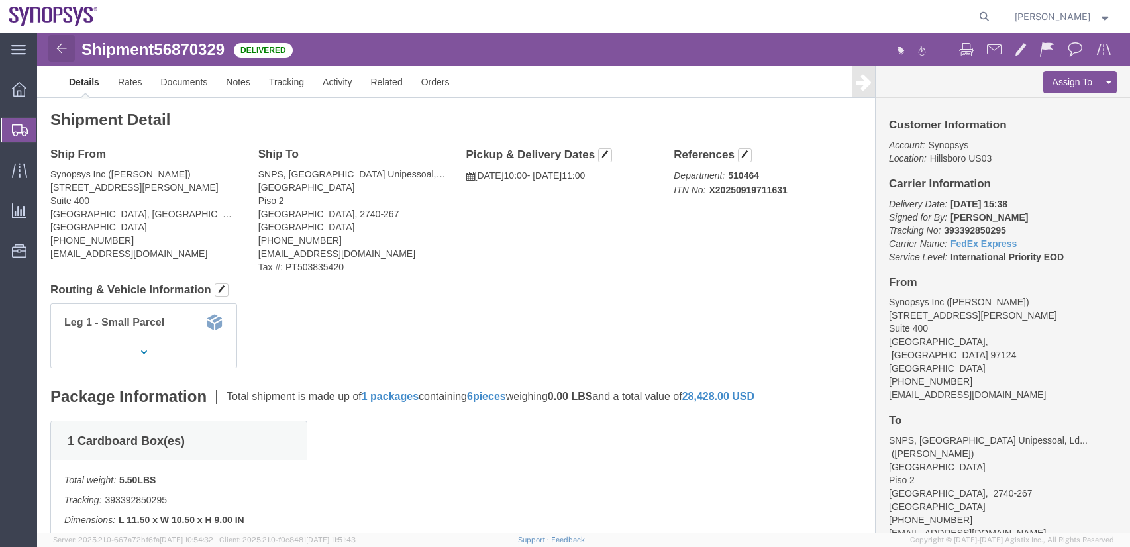
click img
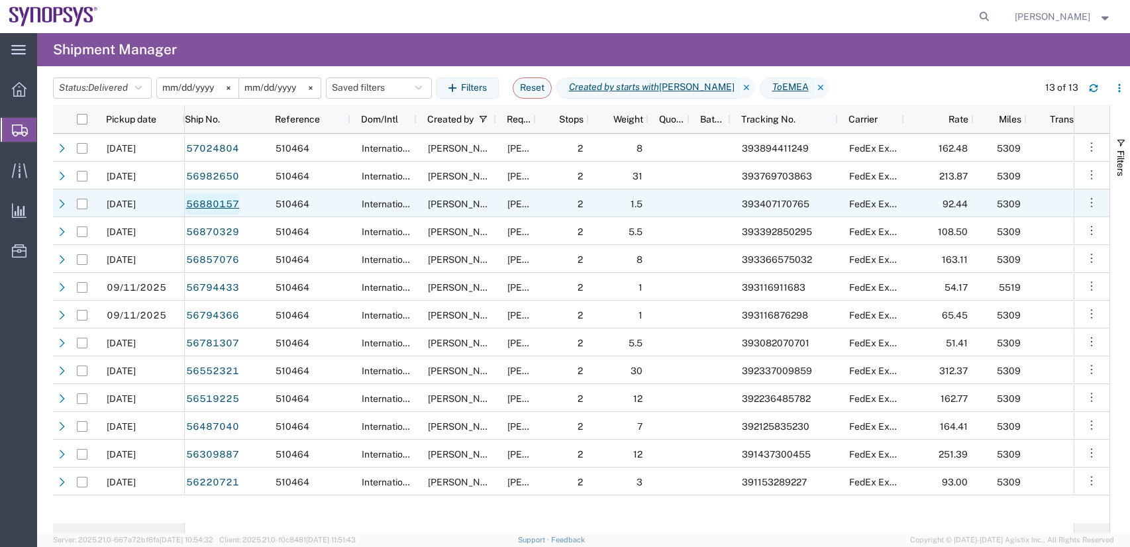
click at [207, 200] on link "56880157" at bounding box center [212, 203] width 54 height 21
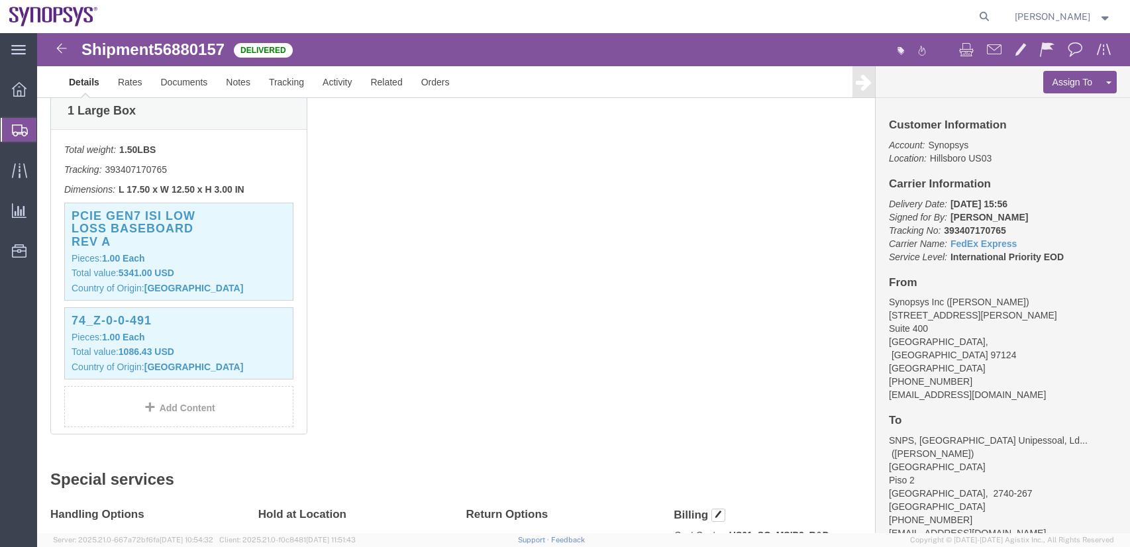
scroll to position [331, 0]
click div "74_Z-0-0-491 Pieces: 1.00 Each Total value: 1086.43 USD Country of Origin: China"
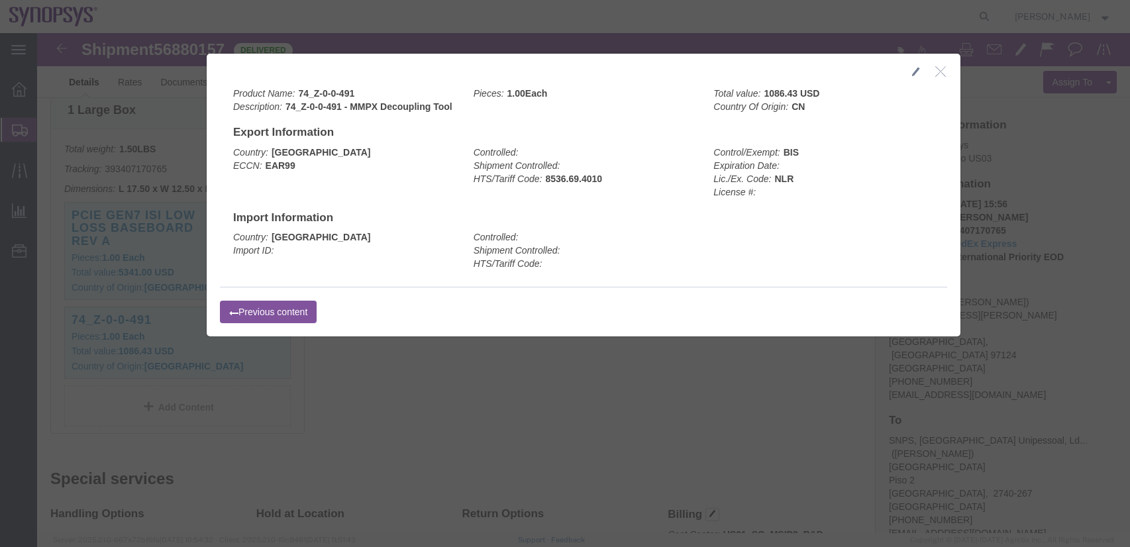
click icon "button"
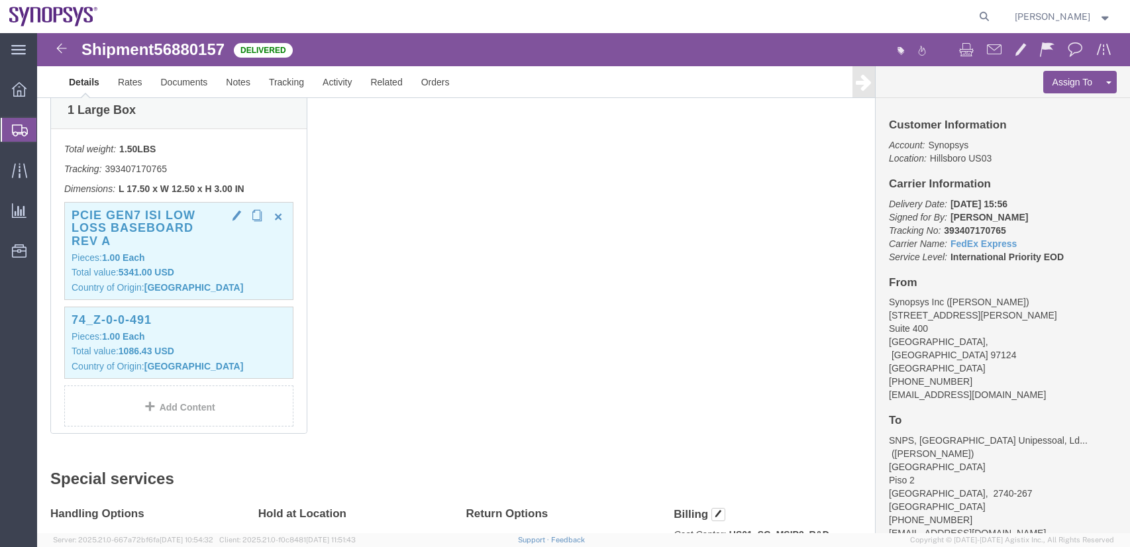
click h3 "PCIe Gen7 ISI Low Loss Baseboard Rev A"
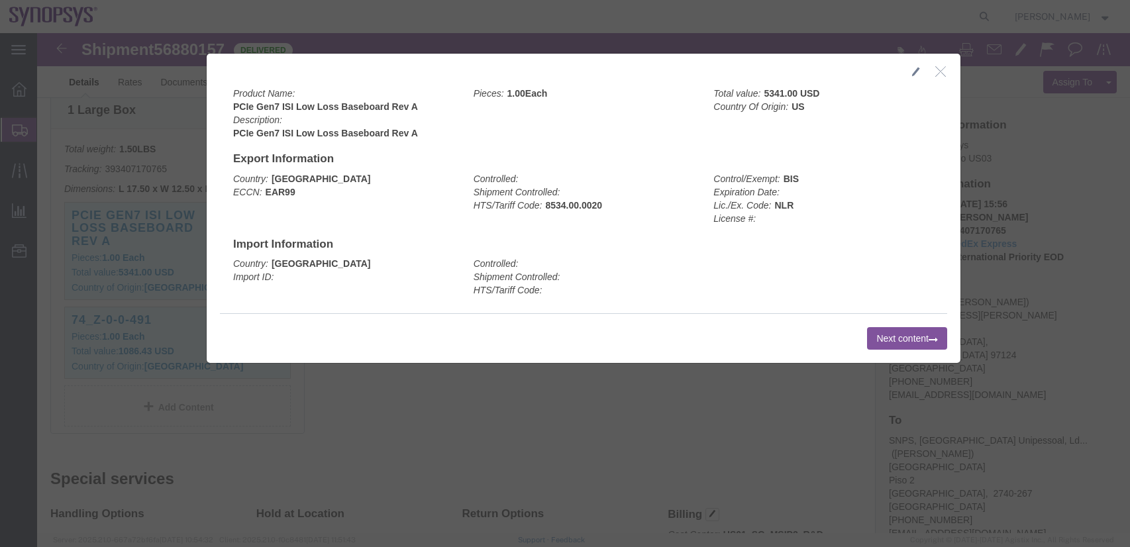
click button "Next content"
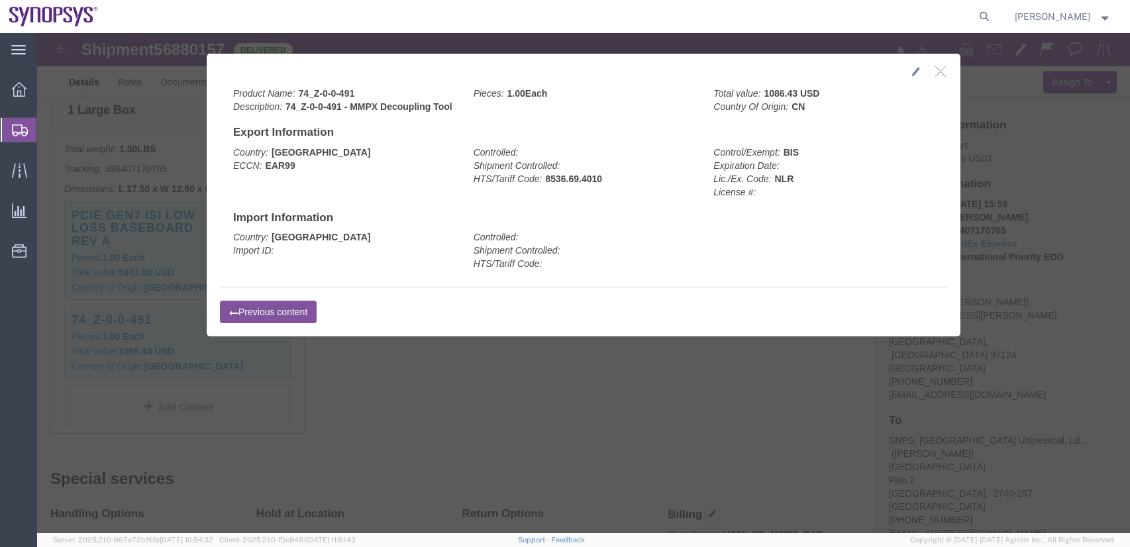
click icon "button"
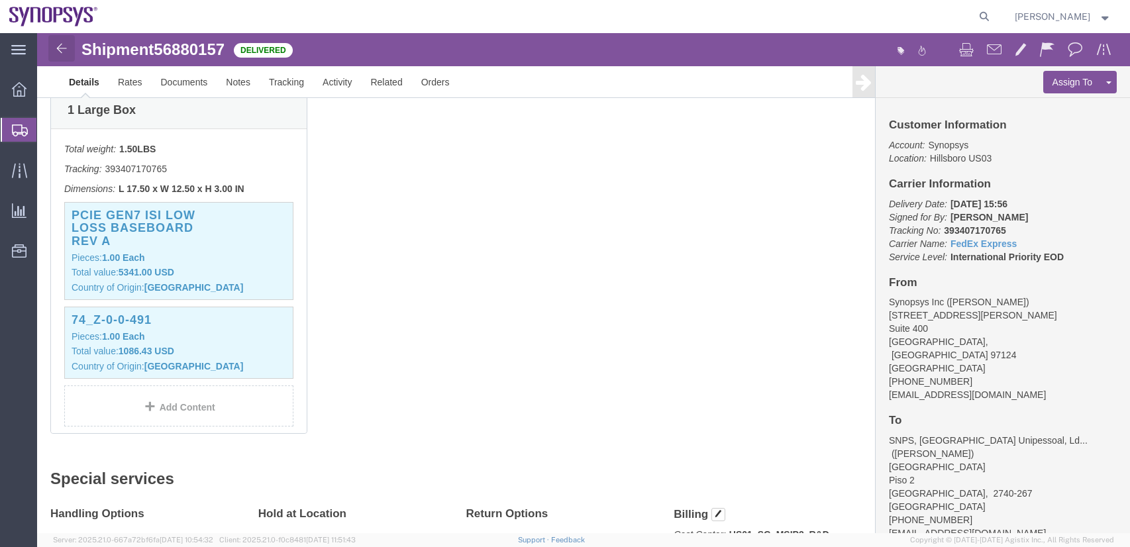
click img
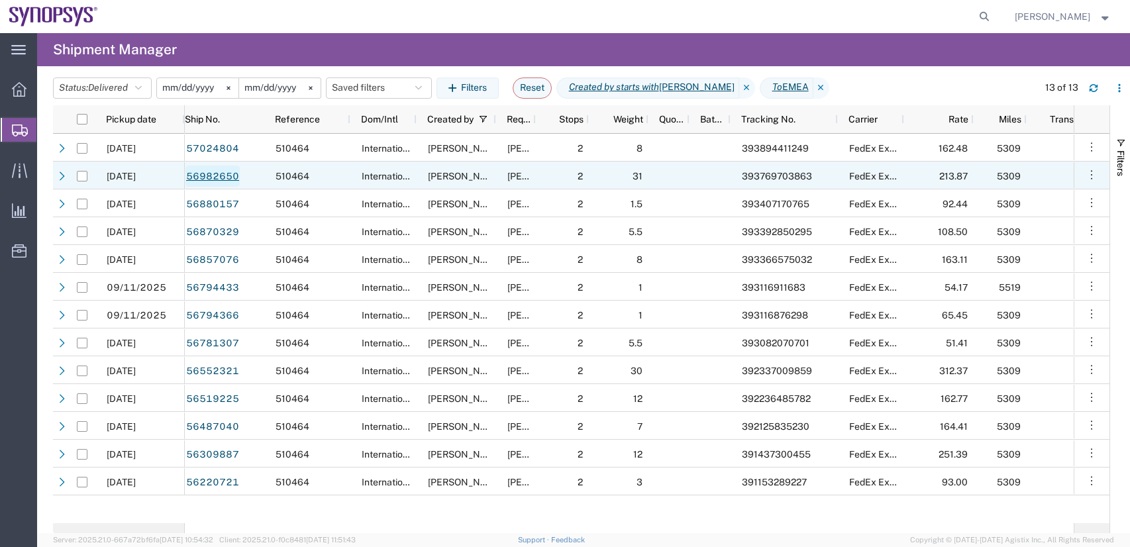
click at [225, 180] on link "56982650" at bounding box center [212, 176] width 54 height 21
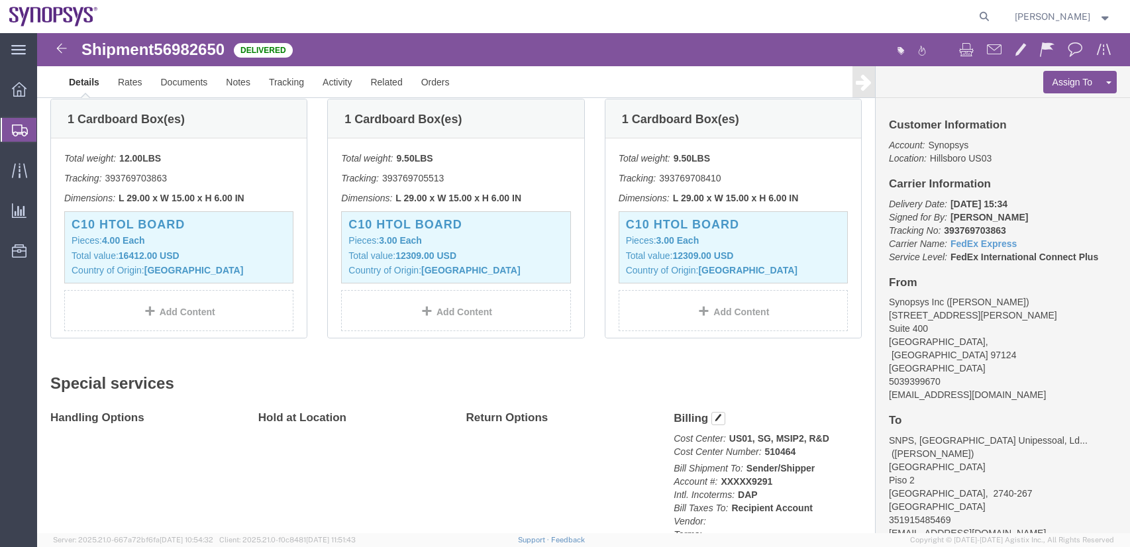
scroll to position [199, 0]
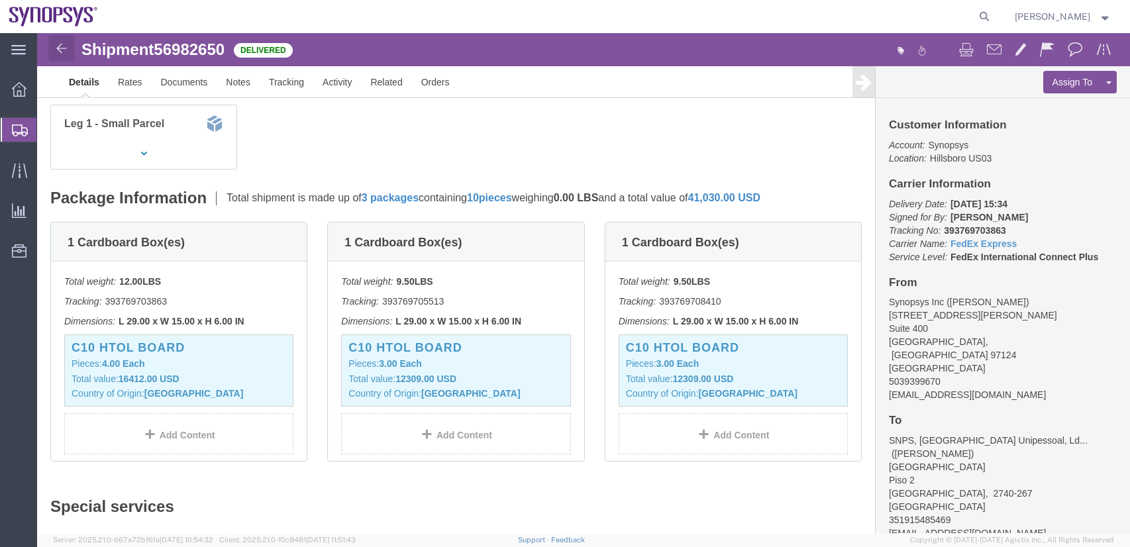
click img
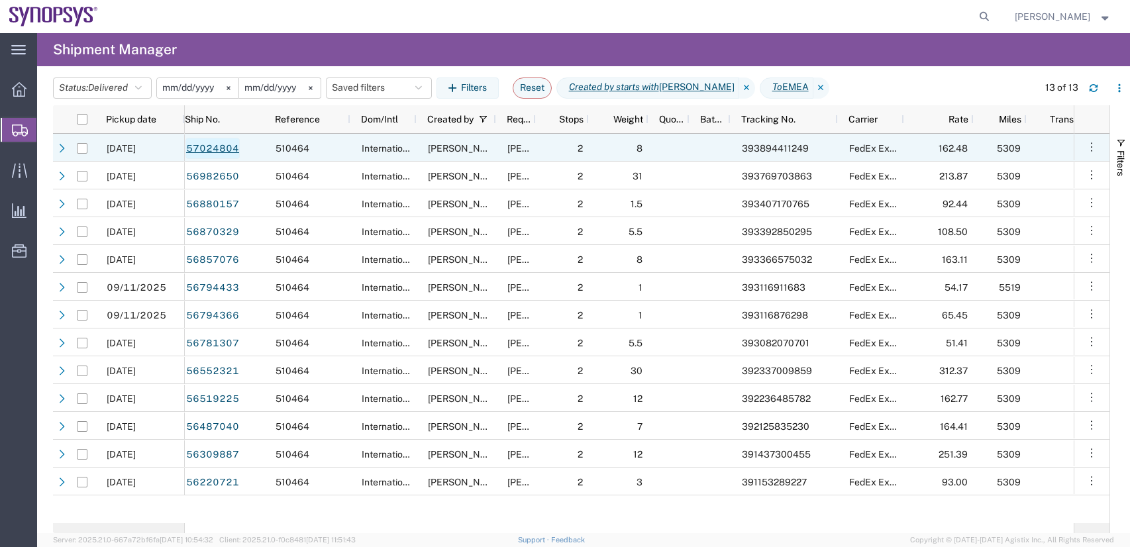
click at [213, 144] on link "57024804" at bounding box center [212, 148] width 54 height 21
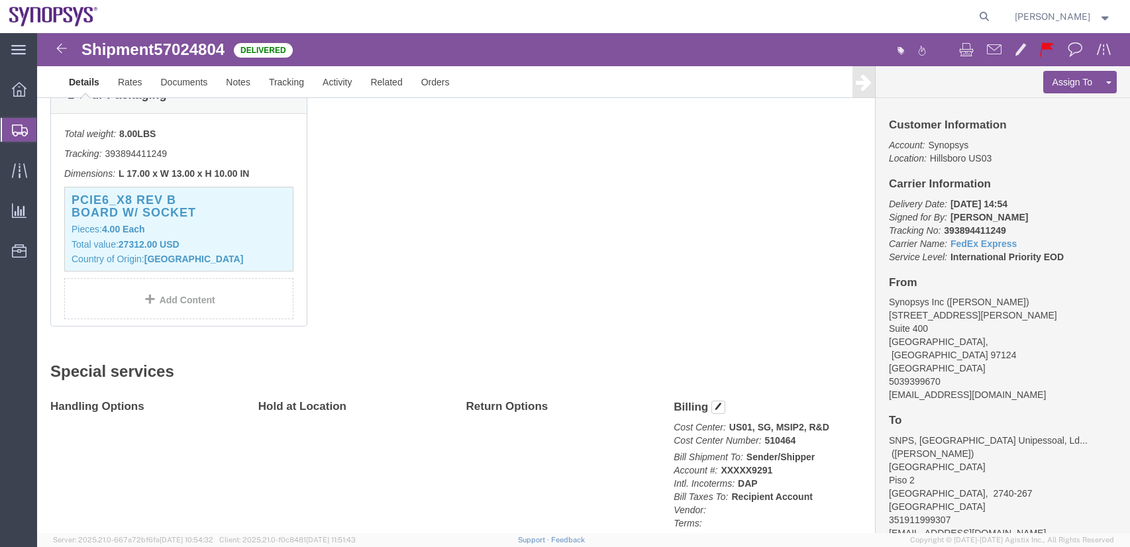
scroll to position [397, 0]
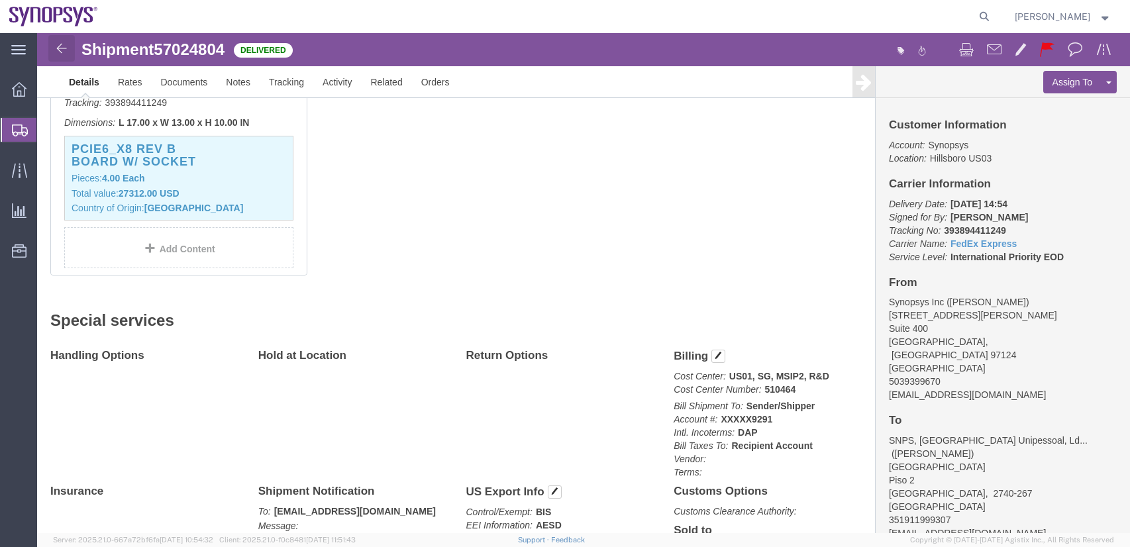
click img
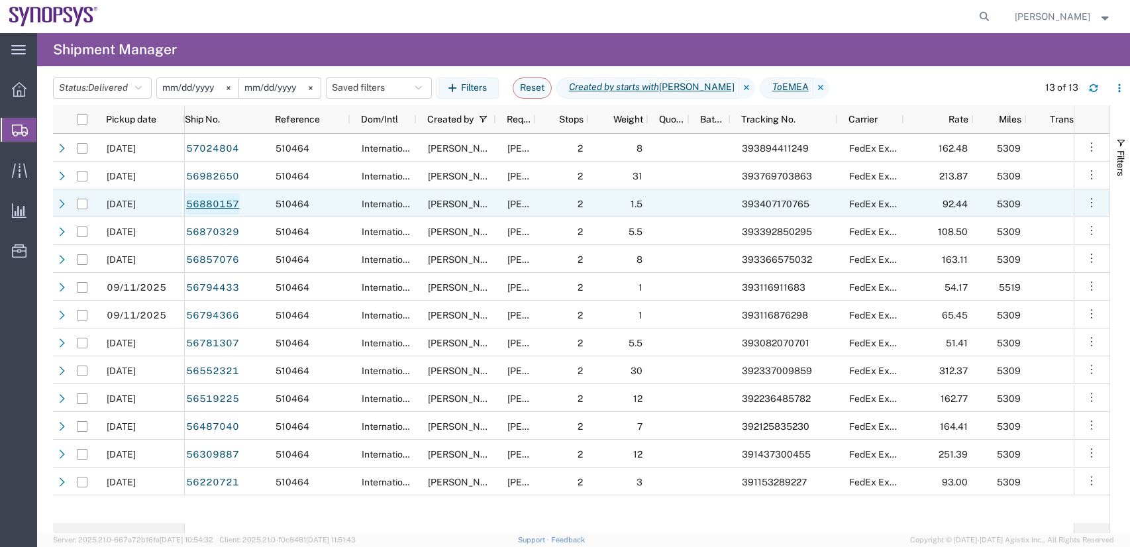
click at [225, 201] on link "56880157" at bounding box center [212, 203] width 54 height 21
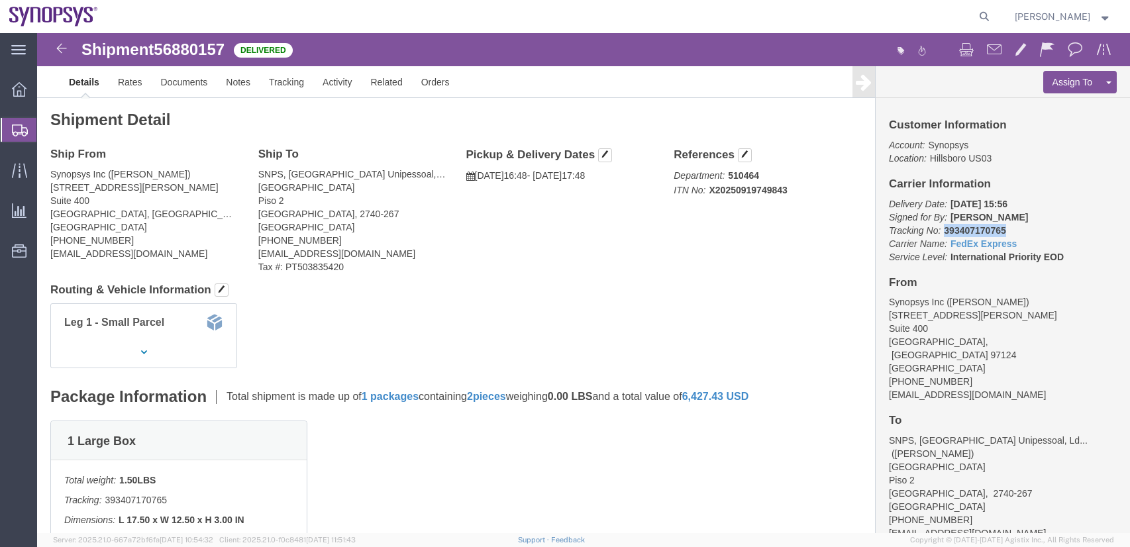
drag, startPoint x: 961, startPoint y: 196, endPoint x: 899, endPoint y: 201, distance: 61.8
click p "Delivery Date: 09/24/2025 15:56 Signed for By: L.LUIS Tracking No: 393407170765…"
drag, startPoint x: 845, startPoint y: 196, endPoint x: 970, endPoint y: 198, distance: 124.5
click p "Delivery Date: 09/24/2025 15:56 Signed for By: L.LUIS Tracking No: 393407170765…"
copy p "Tracking No: 393407170765"
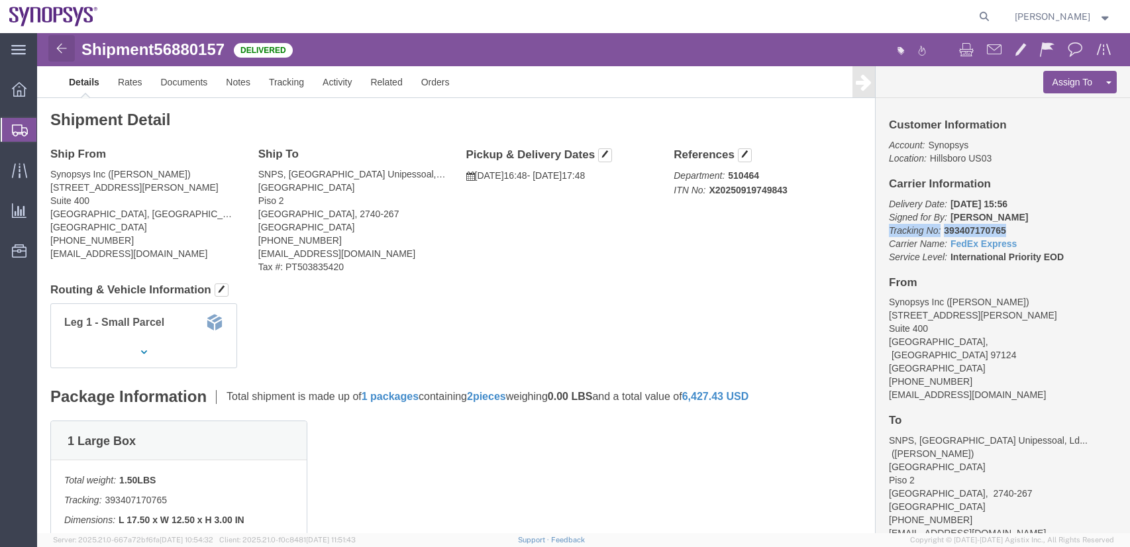
click img
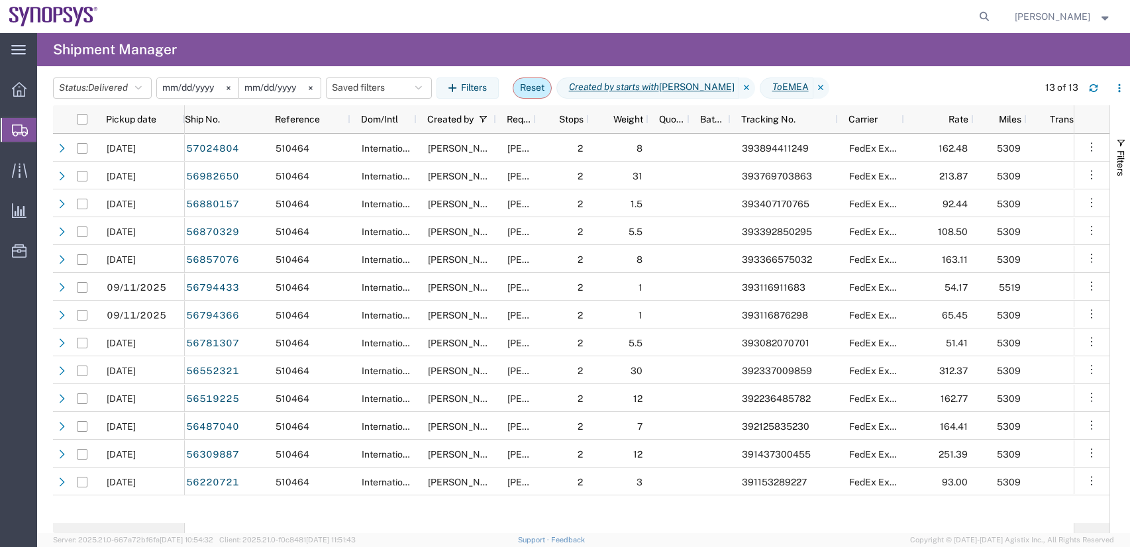
drag, startPoint x: 549, startPoint y: 84, endPoint x: 473, endPoint y: 136, distance: 92.0
click at [550, 84] on button "Reset" at bounding box center [532, 87] width 39 height 21
type input "2025-09-13"
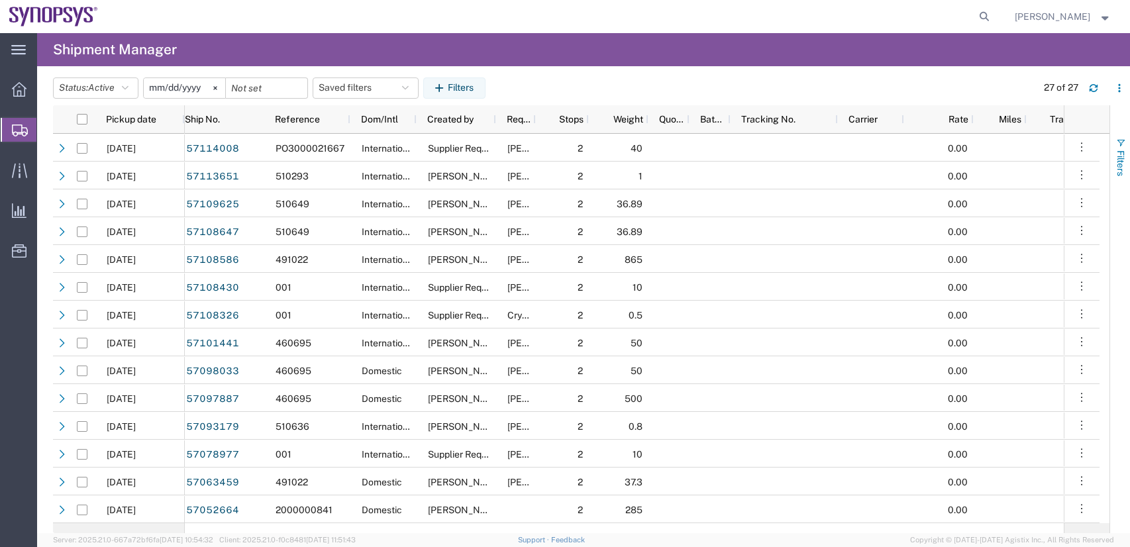
click at [1122, 168] on span "Filters" at bounding box center [1120, 163] width 11 height 26
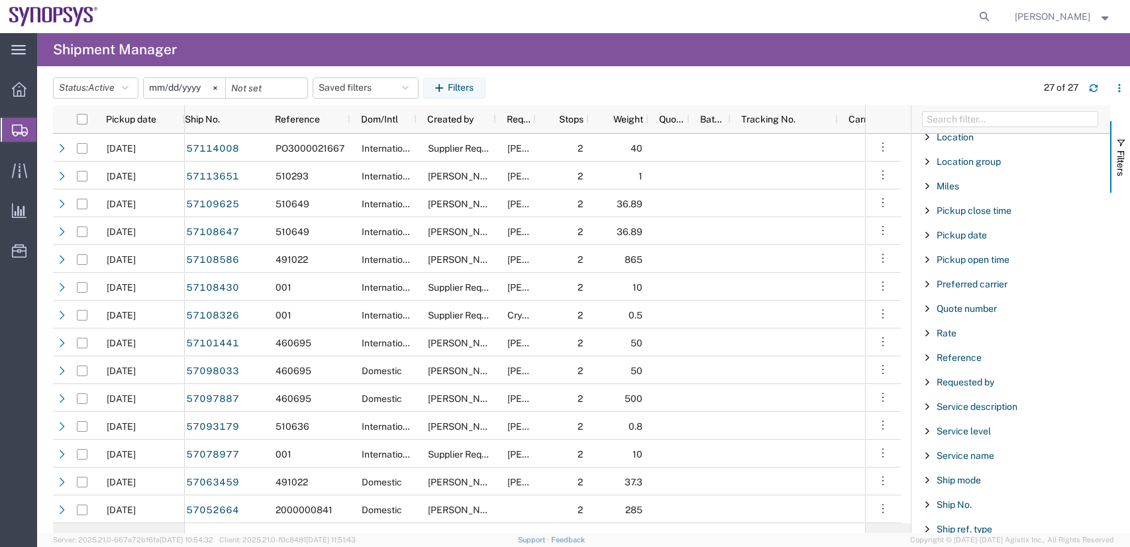
scroll to position [795, 0]
drag, startPoint x: 929, startPoint y: 475, endPoint x: 969, endPoint y: 448, distance: 48.7
click at [929, 474] on span "Filter List 66 Filters" at bounding box center [927, 479] width 11 height 11
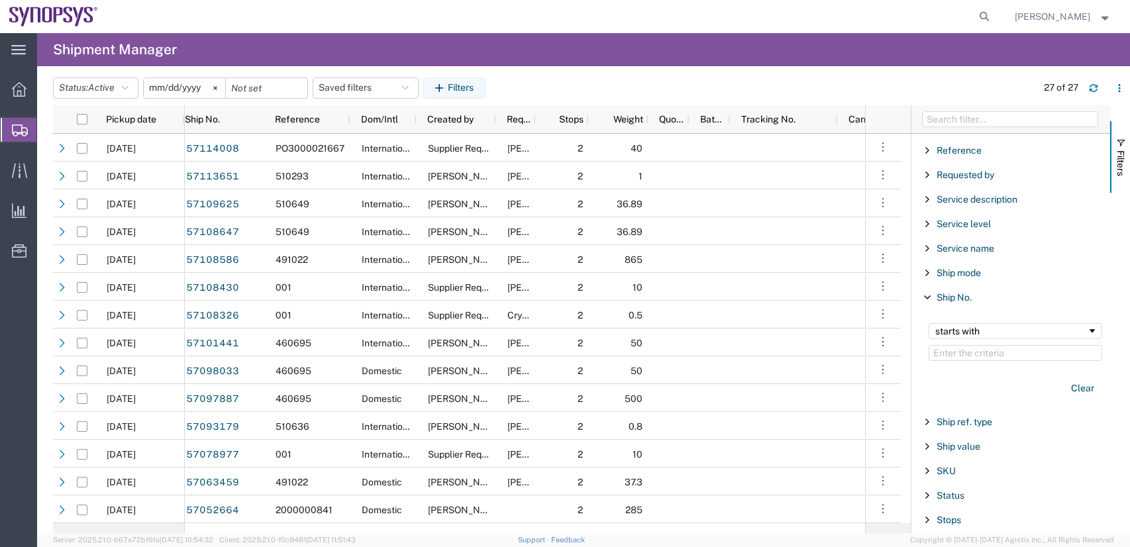
scroll to position [993, 0]
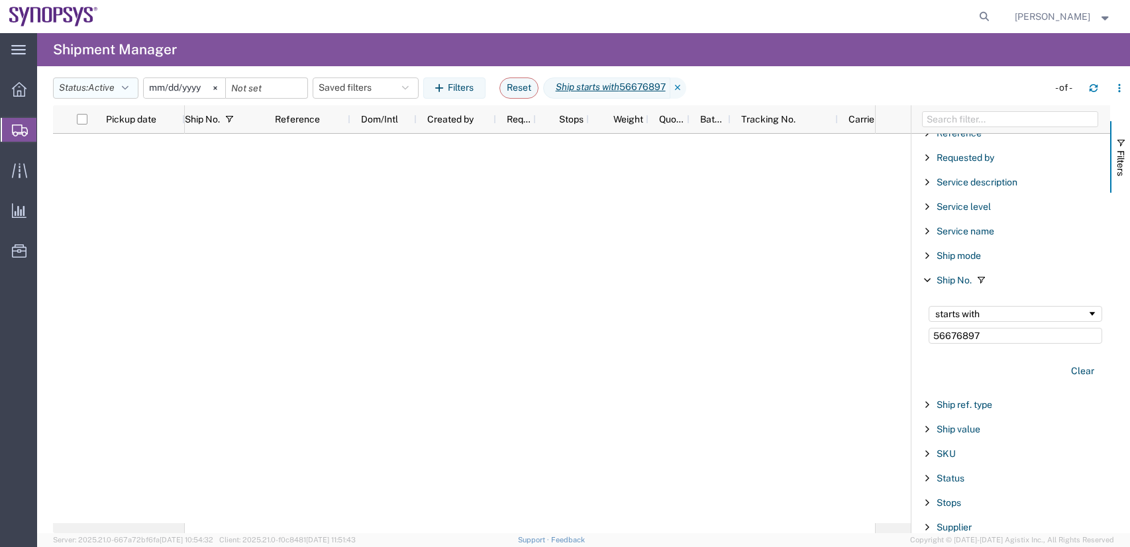
type input "56676897"
click at [100, 82] on span "Active" at bounding box center [101, 87] width 26 height 11
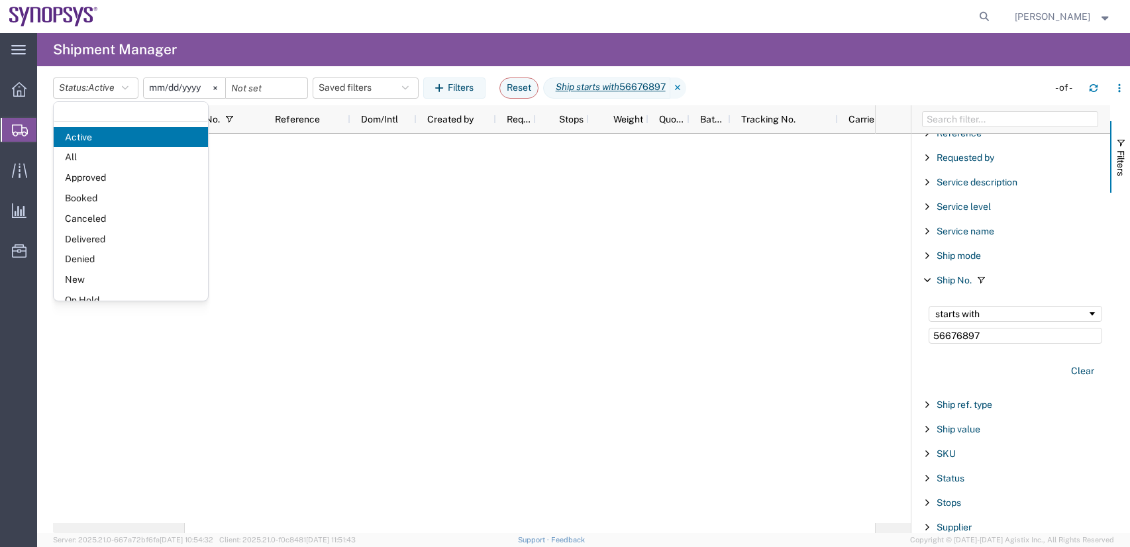
click at [97, 156] on span "All" at bounding box center [131, 157] width 154 height 21
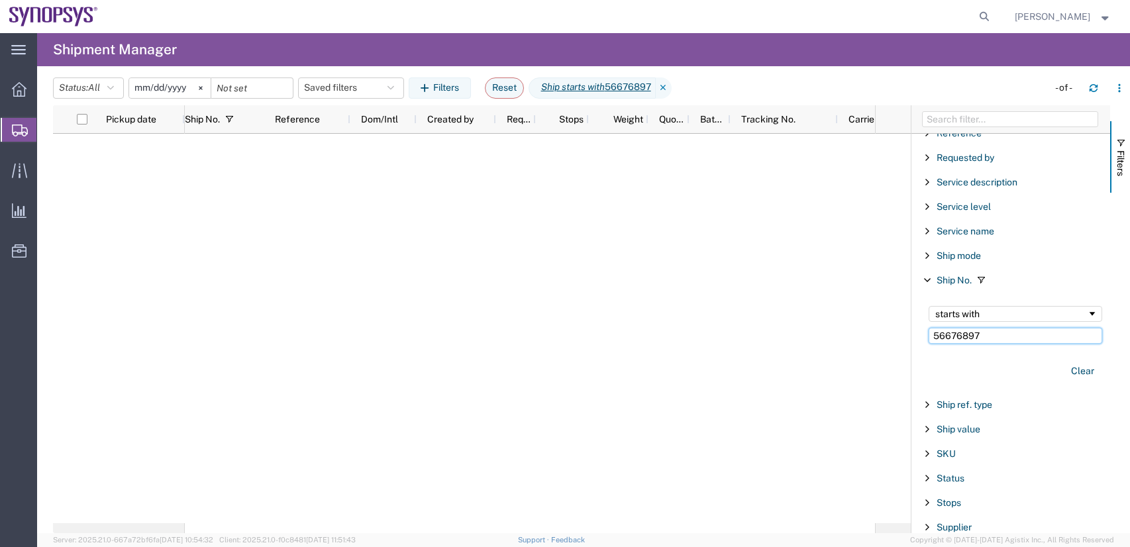
click at [1023, 336] on input "56676897" at bounding box center [1016, 336] width 174 height 16
click at [201, 91] on svg-icon at bounding box center [201, 88] width 20 height 20
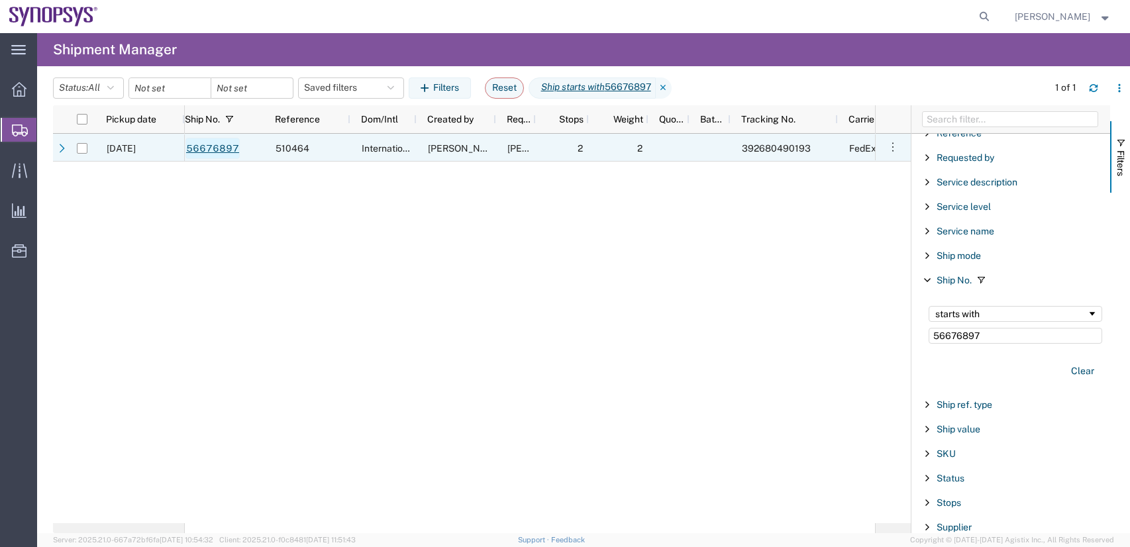
click at [210, 146] on link "56676897" at bounding box center [212, 148] width 54 height 21
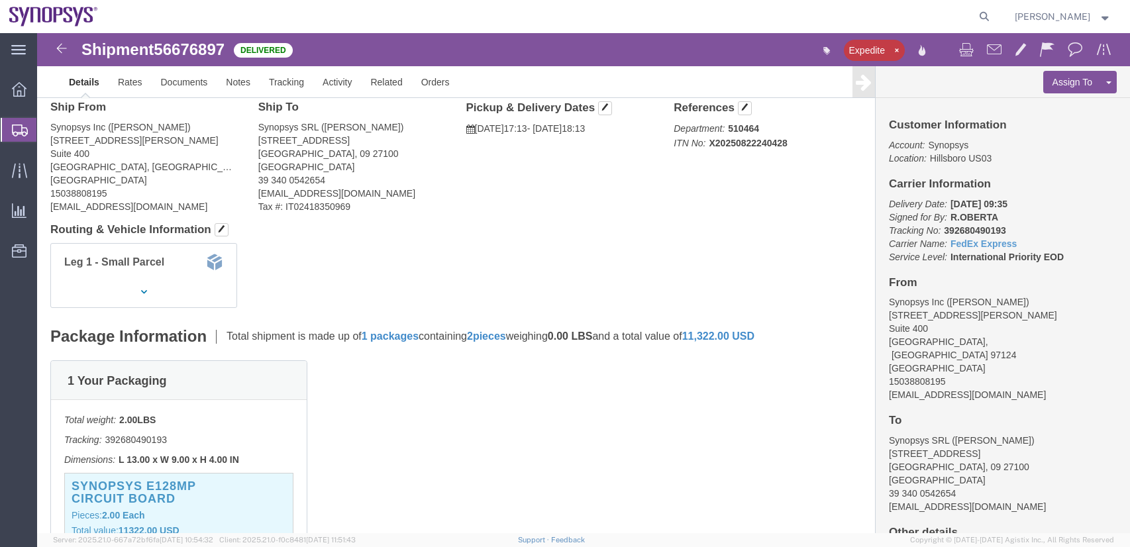
scroll to position [132, 0]
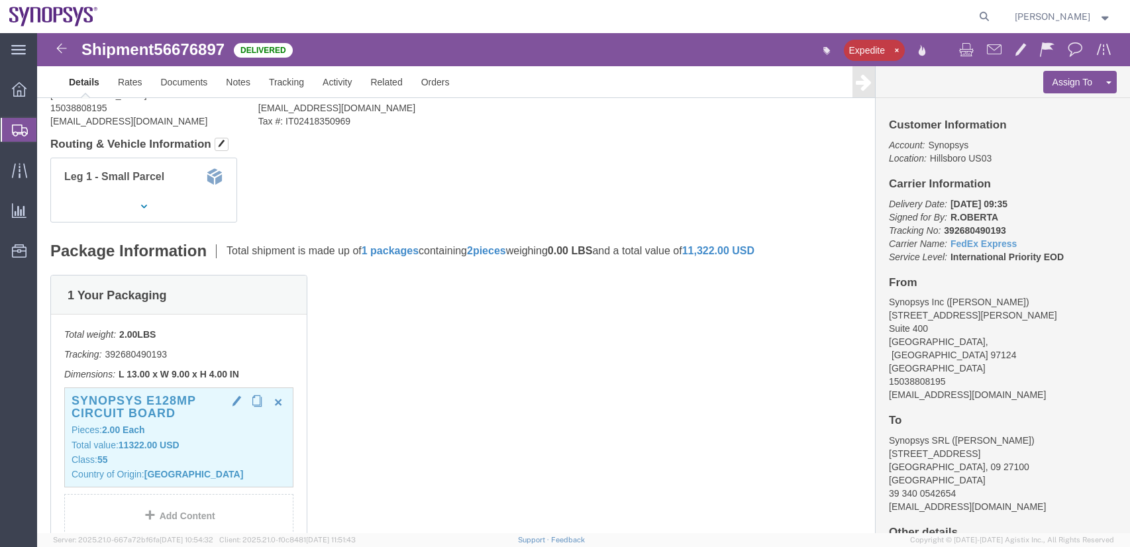
click h3 "Synopsys E128MP Circuit board"
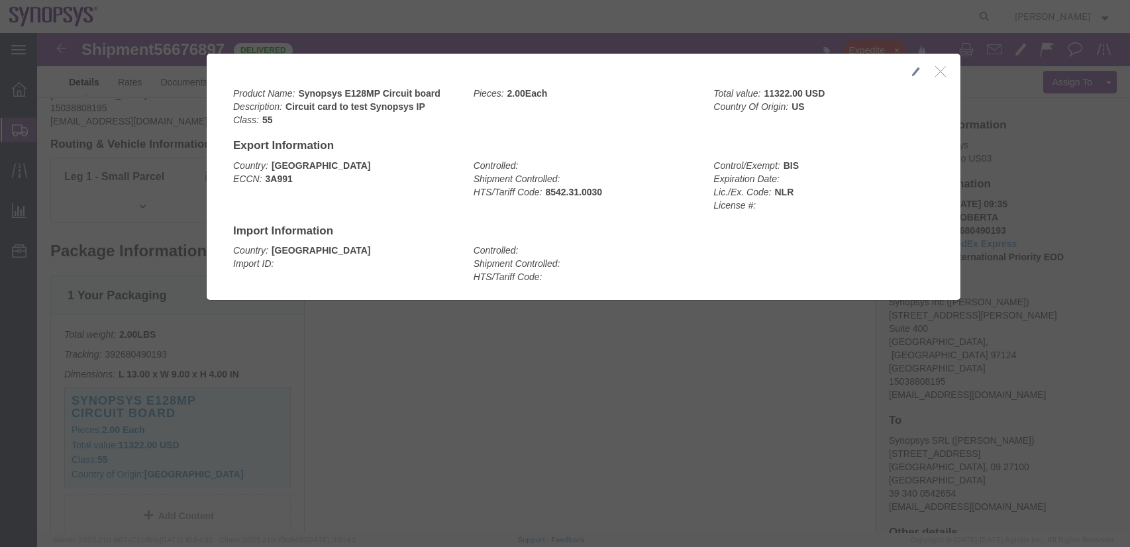
click icon "button"
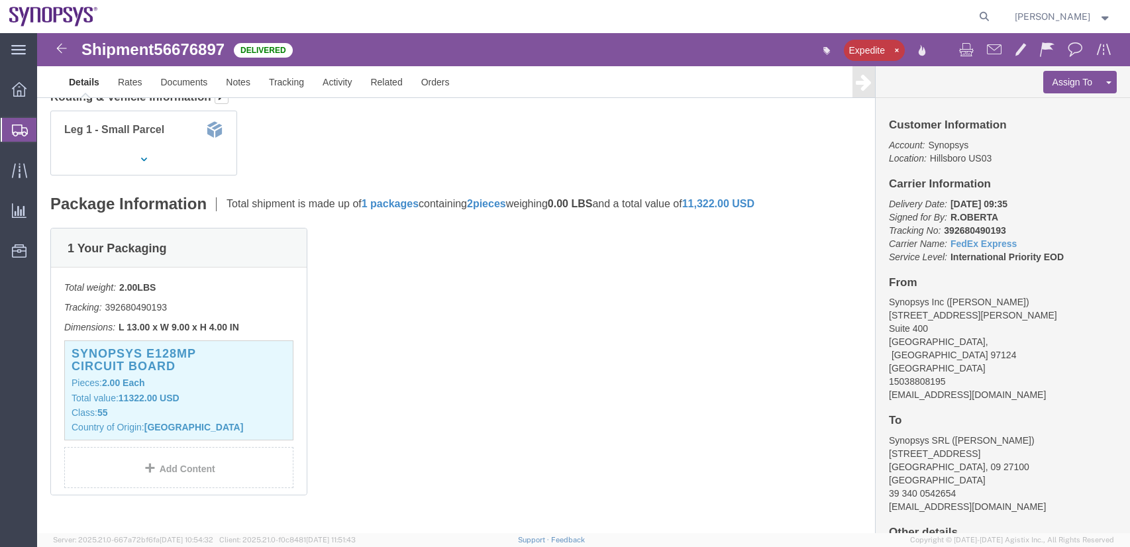
scroll to position [331, 0]
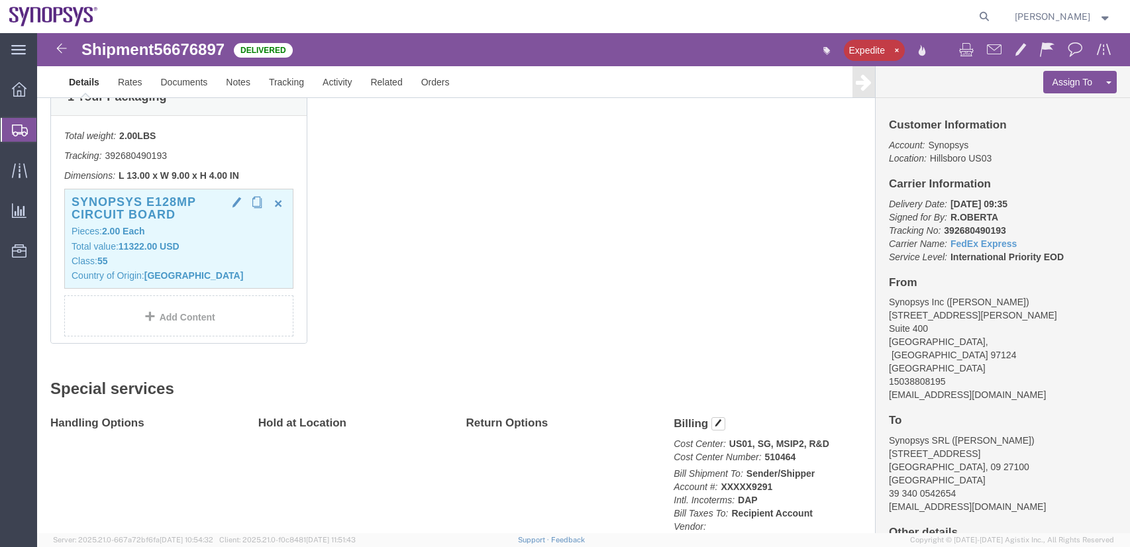
click h3 "Synopsys E128MP Circuit board"
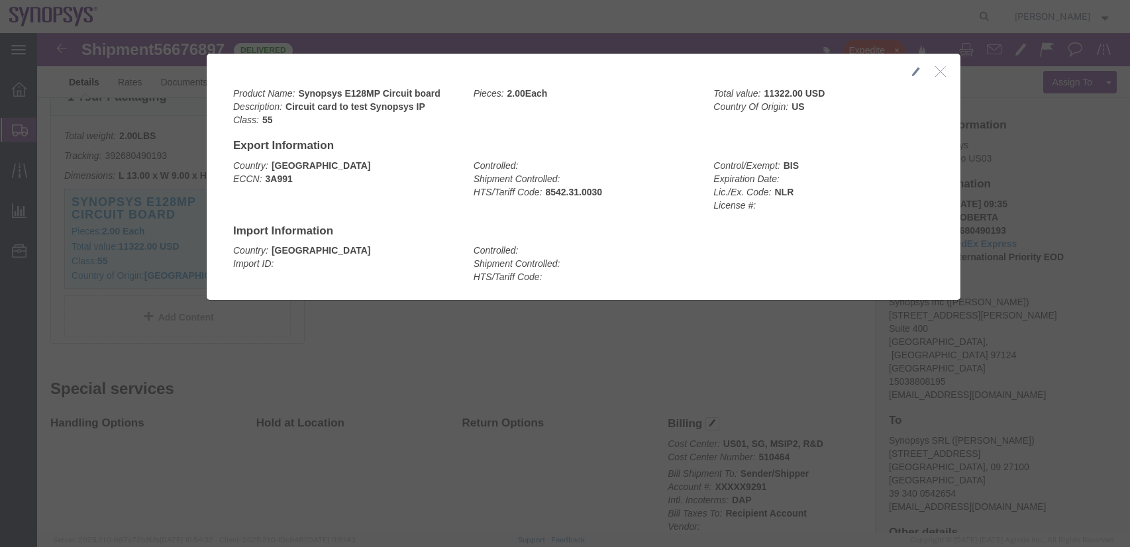
click icon "button"
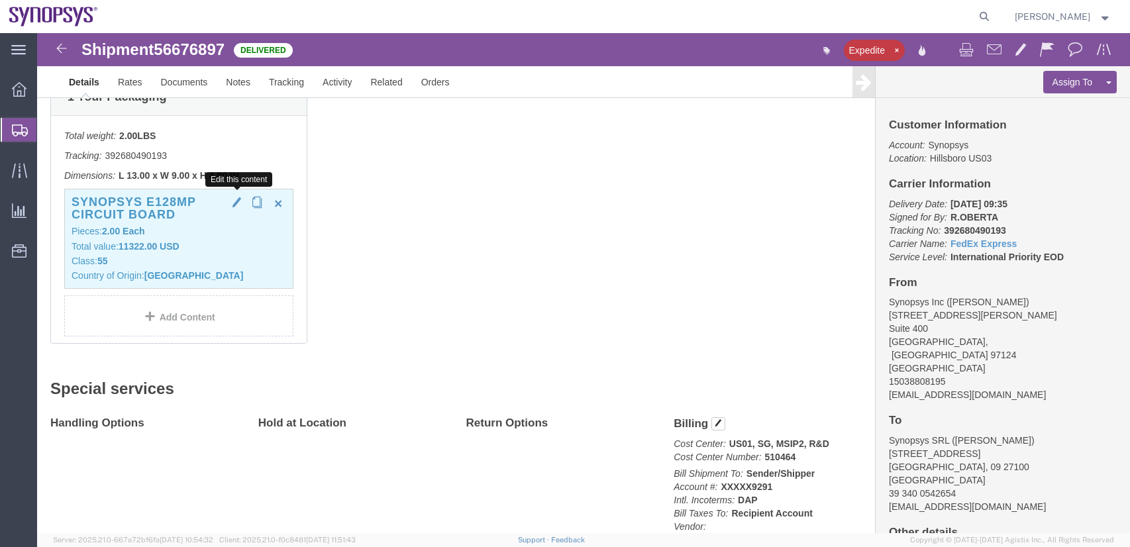
click span "button"
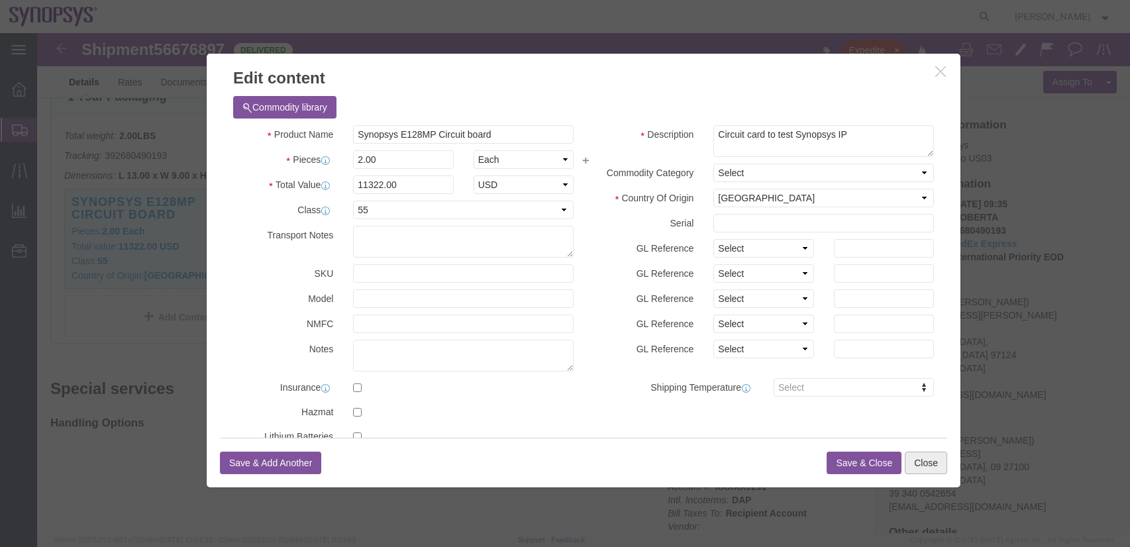
drag, startPoint x: 896, startPoint y: 428, endPoint x: 848, endPoint y: 417, distance: 49.0
click button "Close"
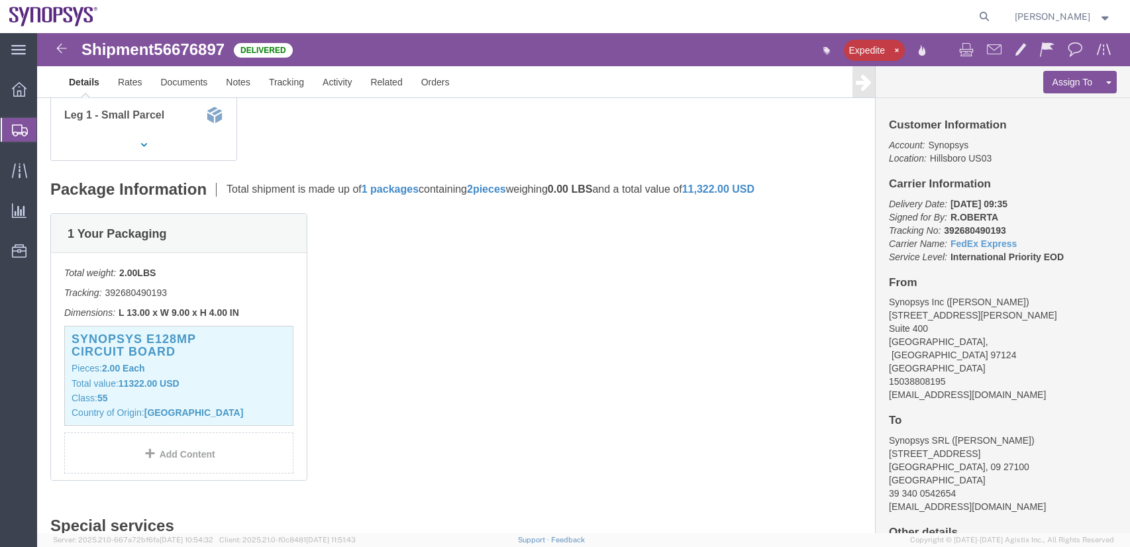
scroll to position [265, 0]
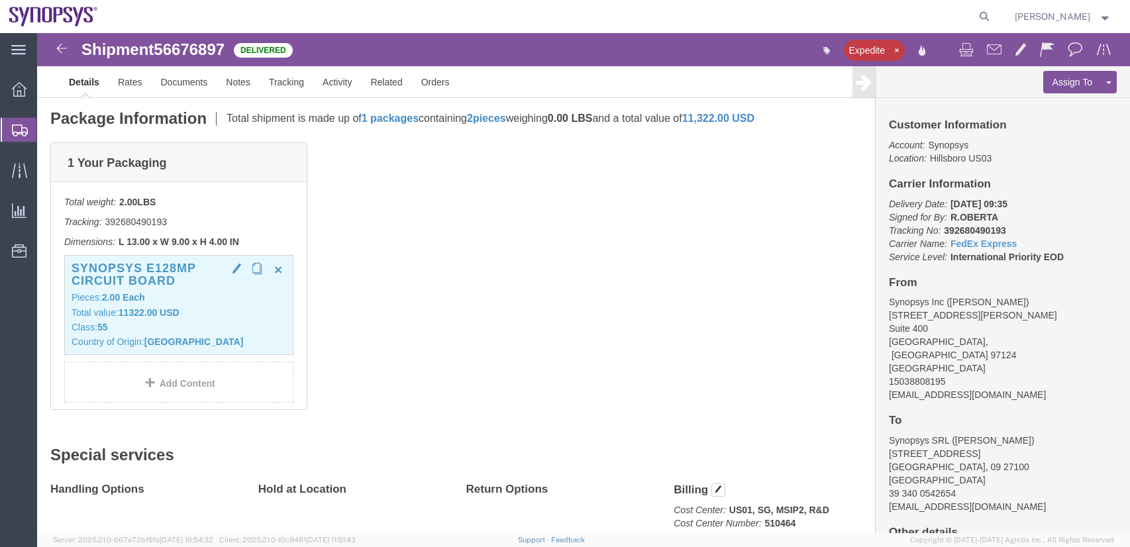
click span "button"
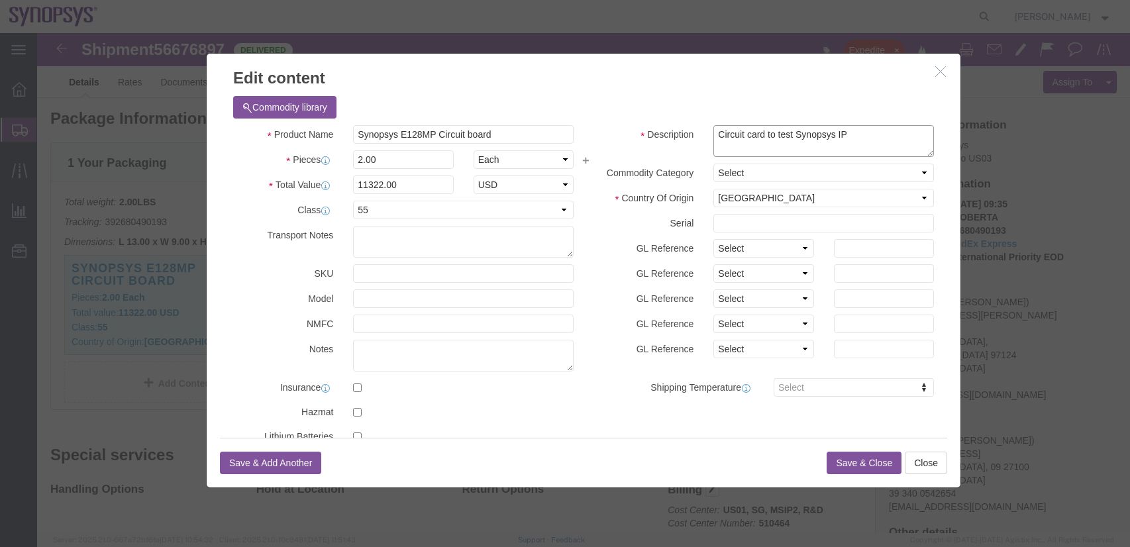
drag, startPoint x: 823, startPoint y: 103, endPoint x: 231, endPoint y: 98, distance: 592.1
click div "Product Name Synopsys E128MP Circuit board Pieces 2.00 Select Bag Barrels 100Bo…"
click div "Commodity library"
click label "Product Name"
drag, startPoint x: 234, startPoint y: 100, endPoint x: 733, endPoint y: 95, distance: 498.7
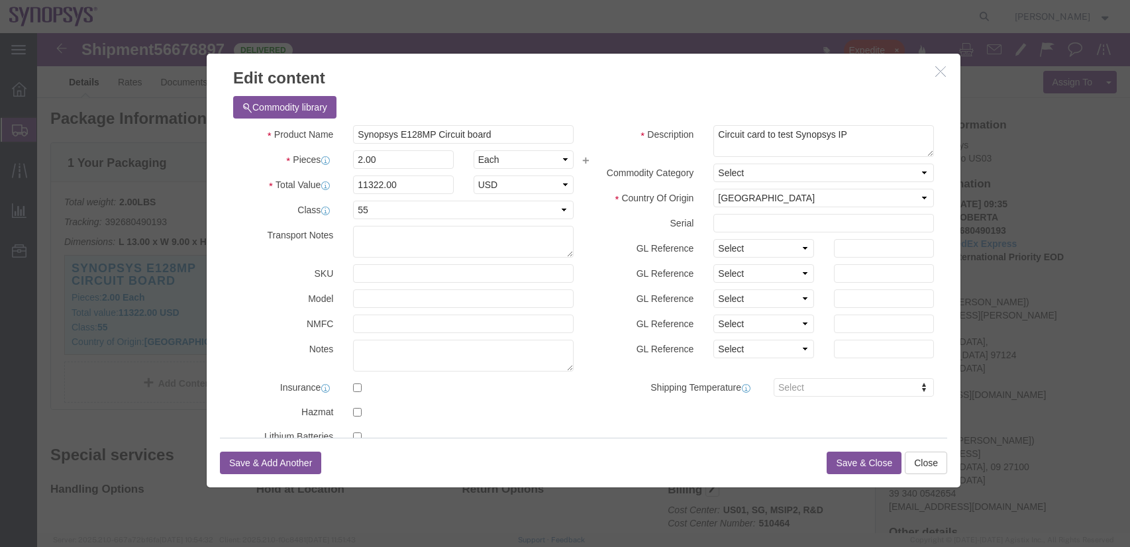
click div "Product Name Synopsys E128MP Circuit board Pieces 2.00 Select Bag Barrels 100Bo…"
click textarea "Circuit card to test Synopsys IP"
drag, startPoint x: 801, startPoint y: 101, endPoint x: 609, endPoint y: 103, distance: 192.1
click div "Description Circuit card to test Synopsys IP"
drag, startPoint x: 464, startPoint y: 103, endPoint x: 311, endPoint y: 103, distance: 153.0
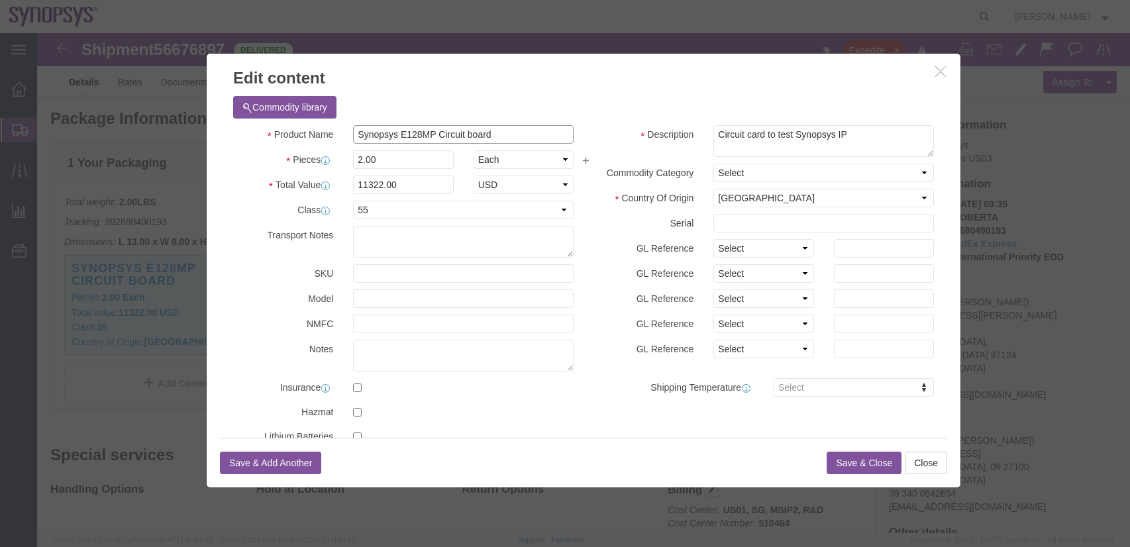
click input "Synopsys E128MP Circuit board"
drag, startPoint x: 888, startPoint y: 431, endPoint x: 837, endPoint y: 448, distance: 54.0
click button "Close"
